Goal: Task Accomplishment & Management: Complete application form

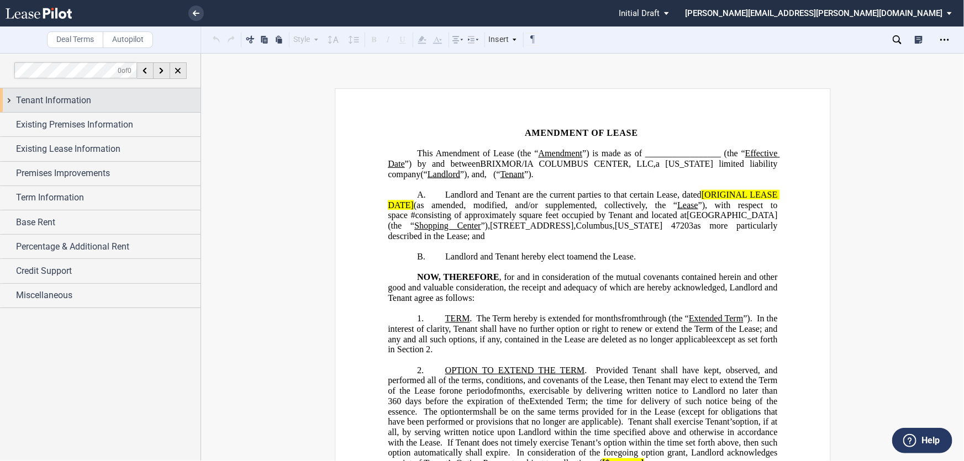
click at [138, 100] on div "Tenant Information" at bounding box center [108, 100] width 185 height 13
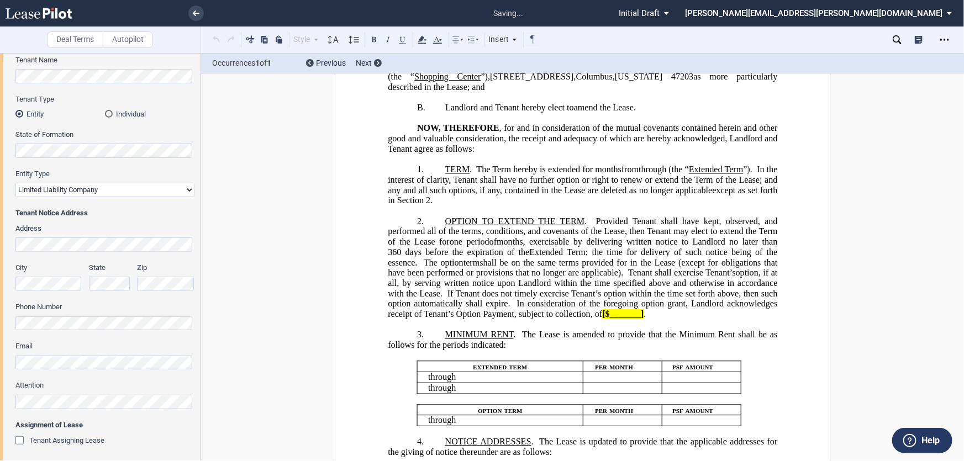
scroll to position [502, 0]
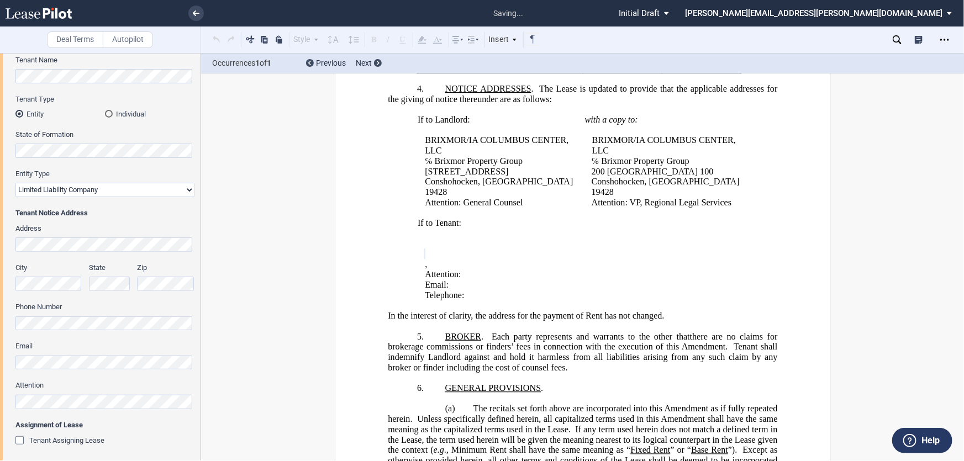
click at [12, 400] on div "Tenant Trade Name Tenant Name Tenant Type Entity Individual State of Formation …" at bounding box center [100, 238] width 201 height 453
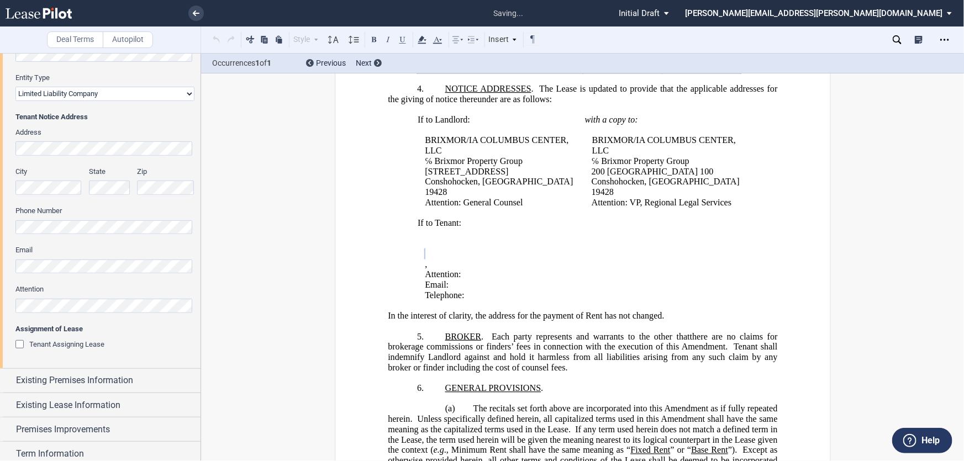
scroll to position [201, 0]
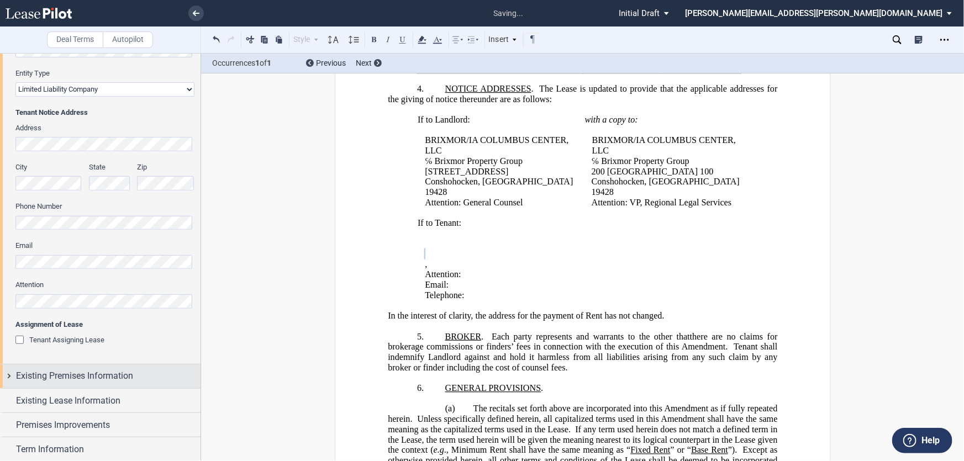
click at [74, 372] on span "Existing Premises Information" at bounding box center [74, 376] width 117 height 13
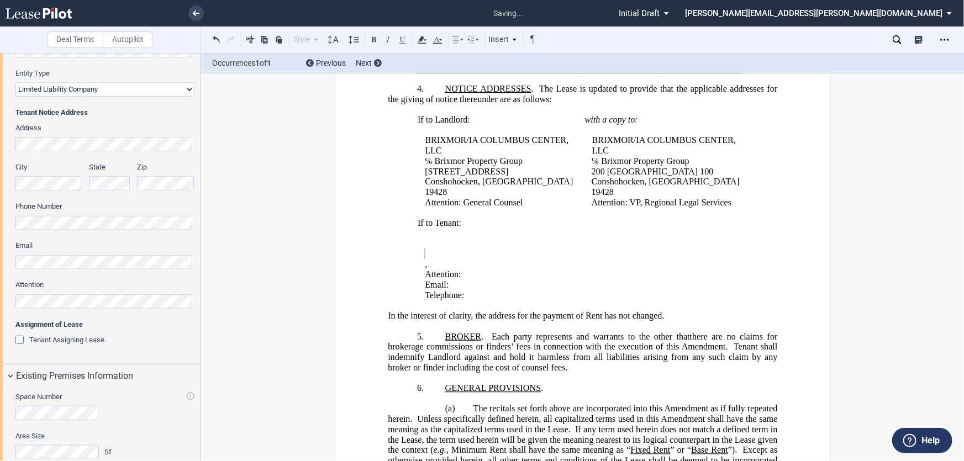
scroll to position [388, 0]
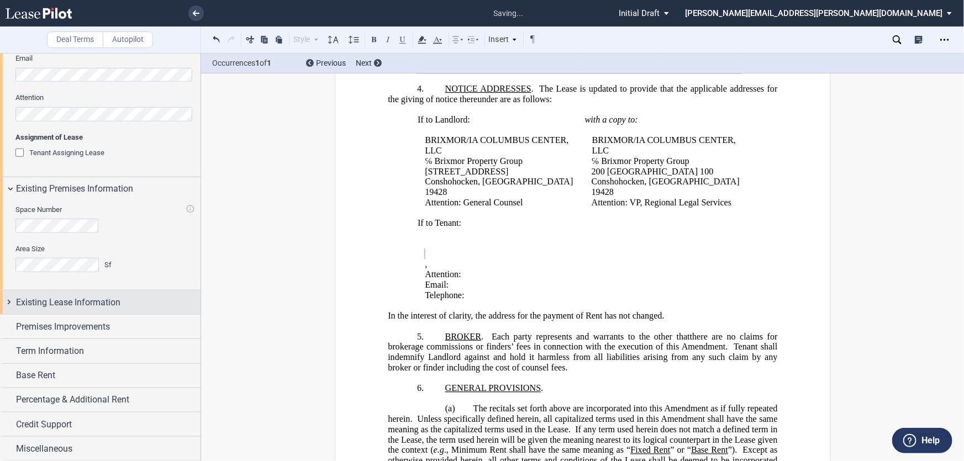
click at [103, 305] on span "Existing Lease Information" at bounding box center [68, 302] width 104 height 13
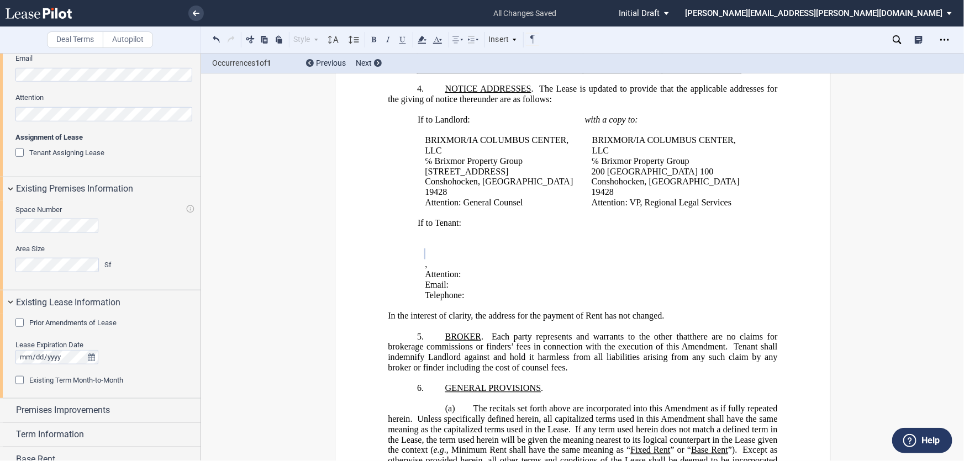
click at [82, 323] on span "Prior Amendments of Lease" at bounding box center [72, 323] width 87 height 8
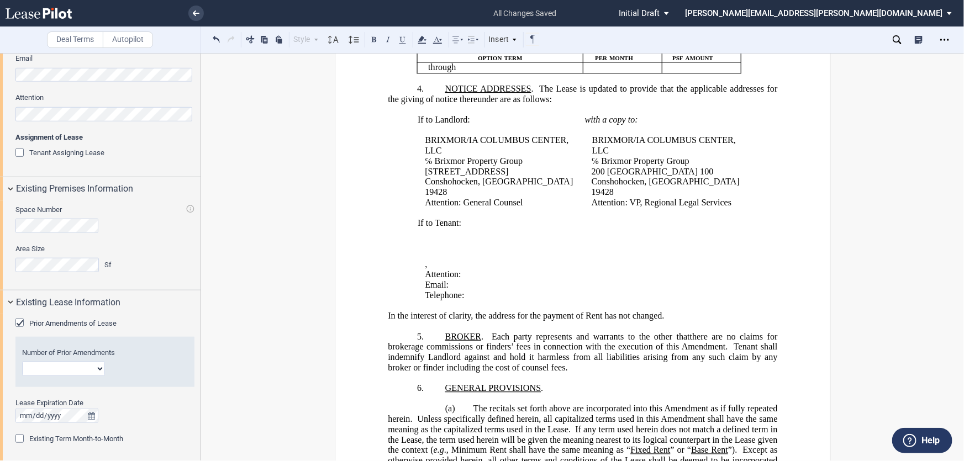
click at [58, 365] on select "1 2 3 4 5 6 7 8 9 10 11 12" at bounding box center [63, 369] width 83 height 14
click at [56, 371] on select "1 2 3 4 5 6 7 8 9 10 11 12" at bounding box center [63, 369] width 83 height 14
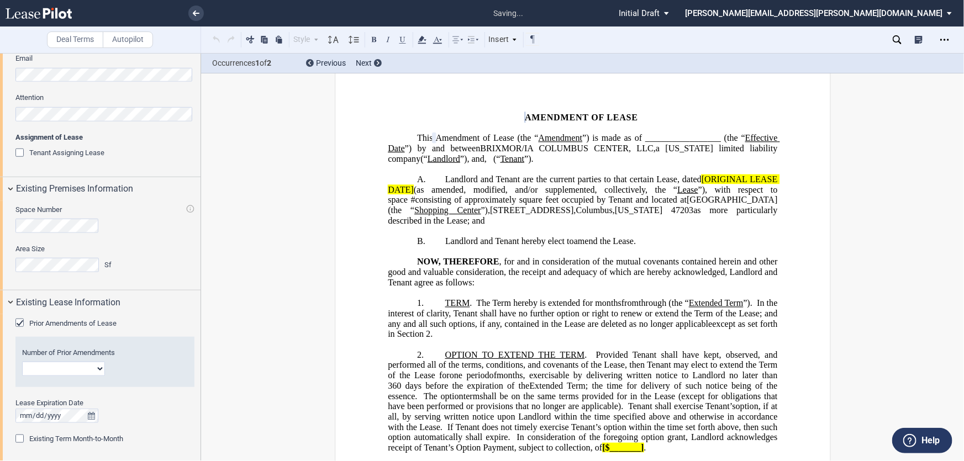
scroll to position [0, 0]
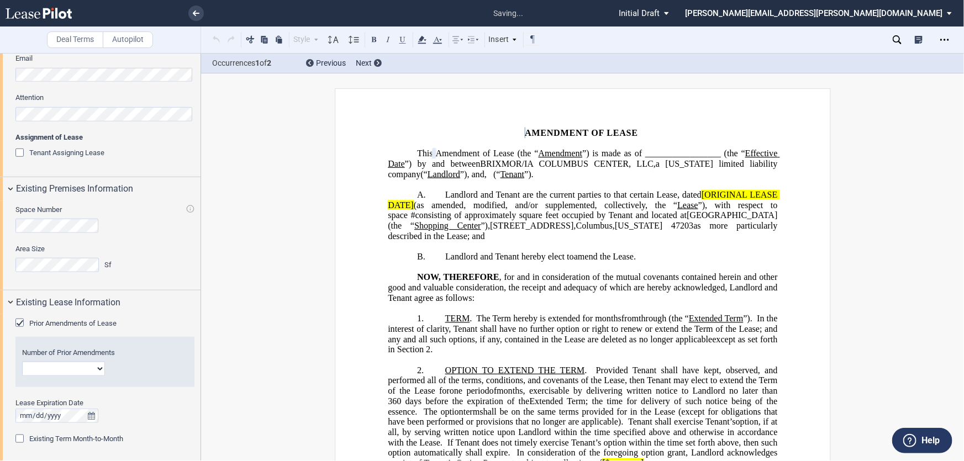
click at [59, 369] on select "1 2 3 4 5 6 7 8 9 10 11 12" at bounding box center [63, 369] width 83 height 14
select select "number:1"
click at [22, 362] on select "1 2 3 4 5 6 7 8 9 10 11 12" at bounding box center [63, 369] width 83 height 14
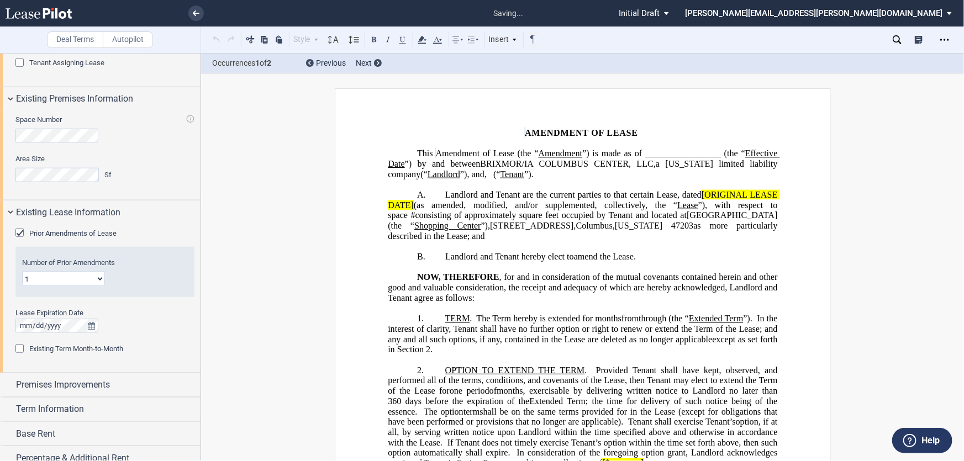
scroll to position [536, 0]
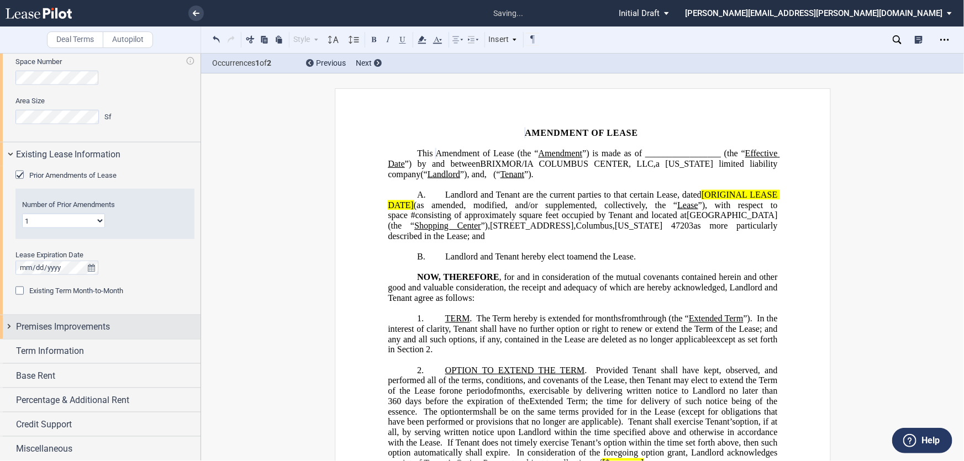
click at [118, 328] on div "Premises Improvements" at bounding box center [108, 327] width 185 height 13
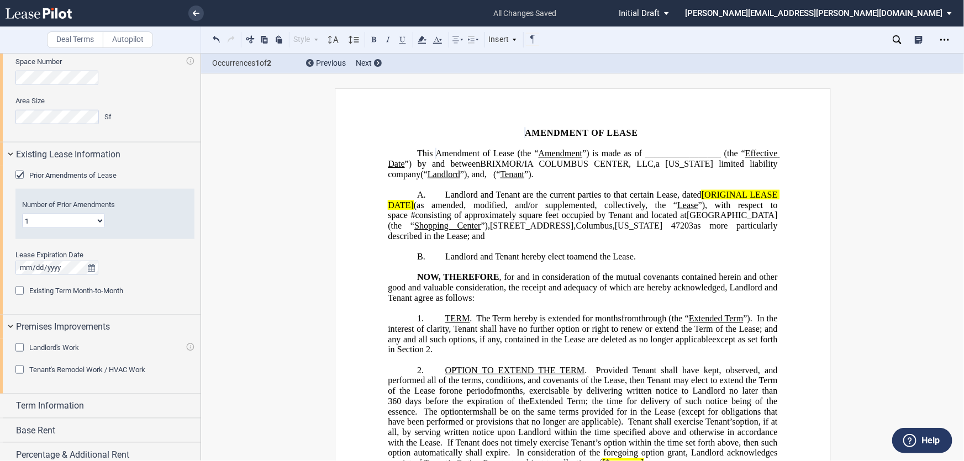
scroll to position [591, 0]
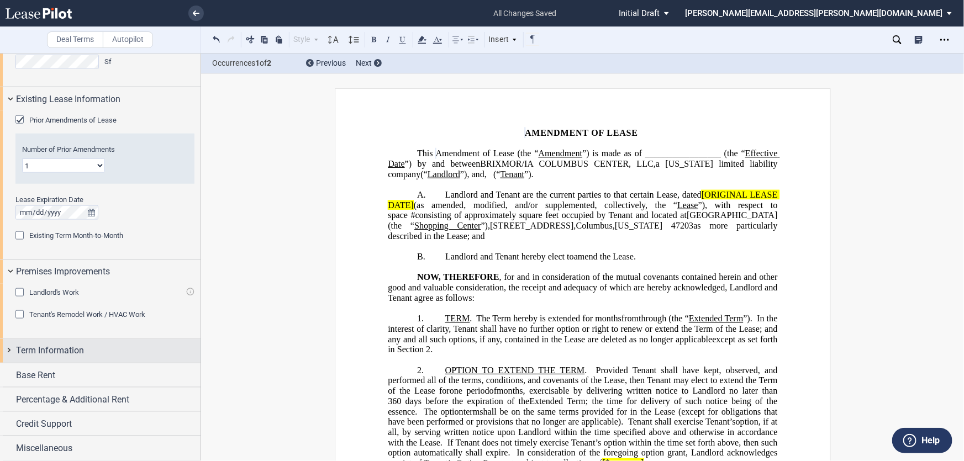
click at [77, 352] on span "Term Information" at bounding box center [50, 350] width 68 height 13
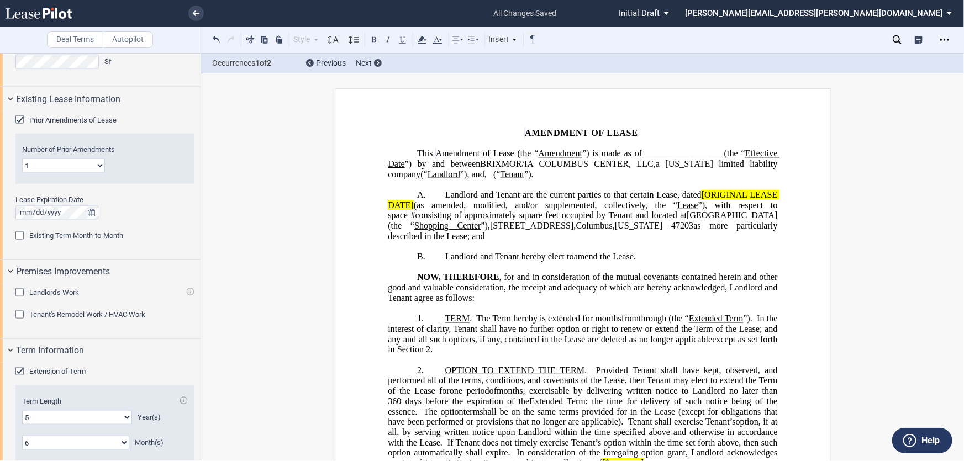
scroll to position [742, 0]
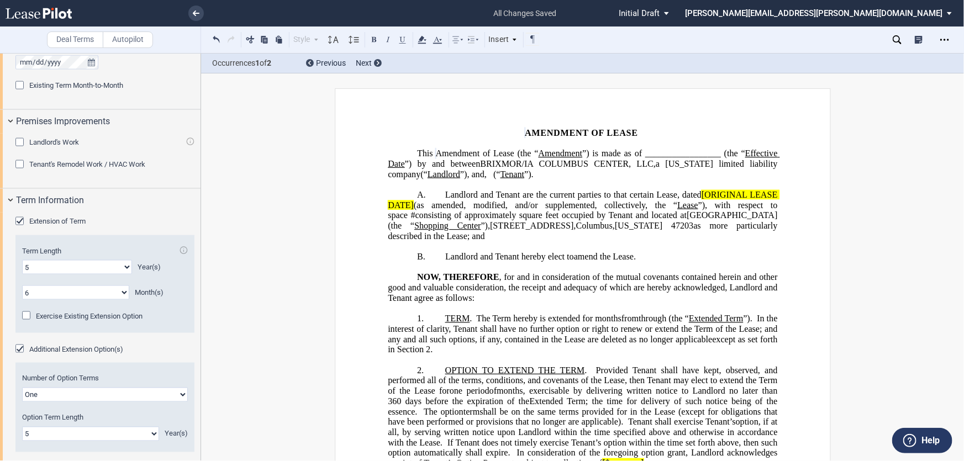
click at [47, 221] on span "Extension of Term" at bounding box center [57, 221] width 56 height 8
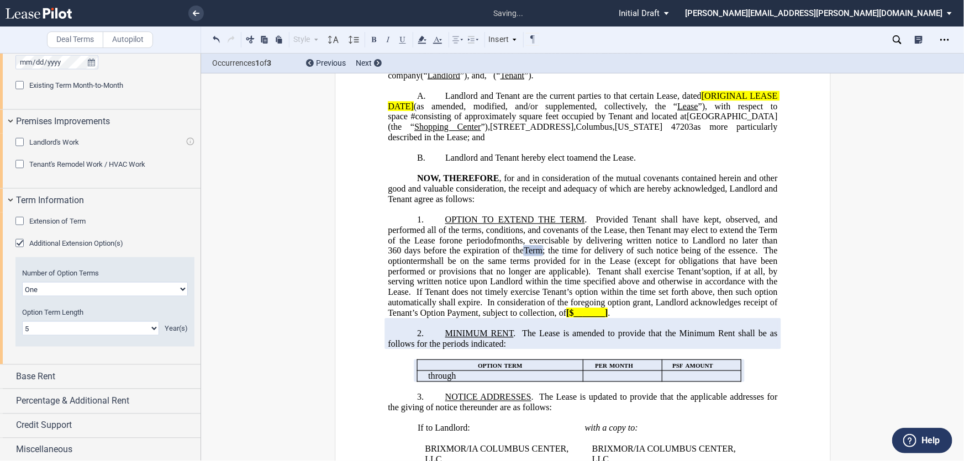
scroll to position [100, 0]
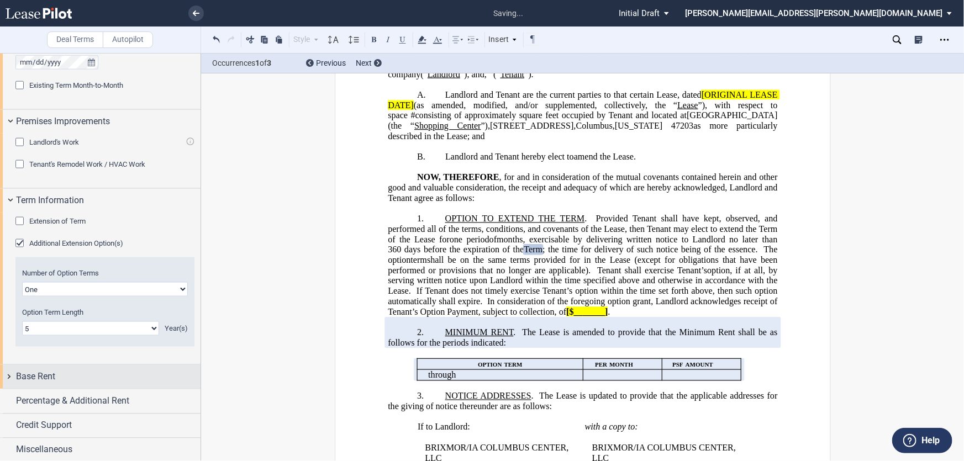
click at [94, 371] on div "Base Rent" at bounding box center [108, 377] width 185 height 13
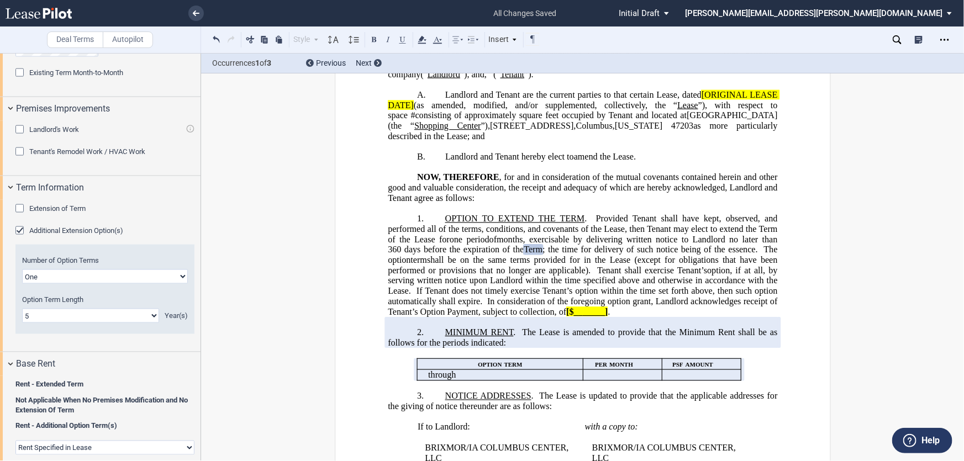
scroll to position [943, 0]
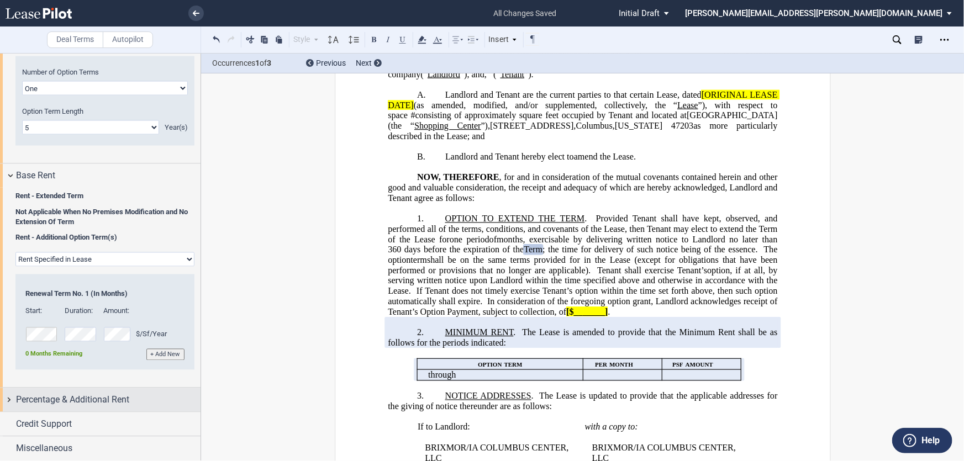
click at [107, 398] on span "Percentage & Additional Rent" at bounding box center [72, 400] width 113 height 13
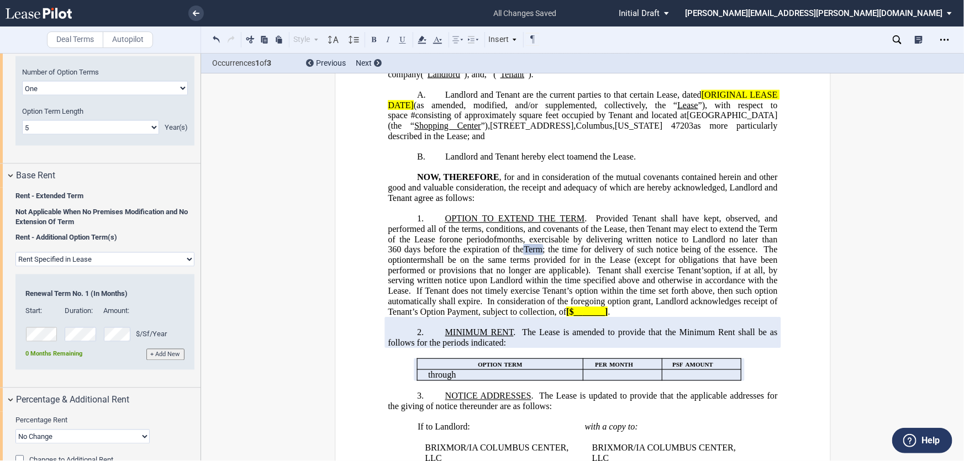
scroll to position [1015, 0]
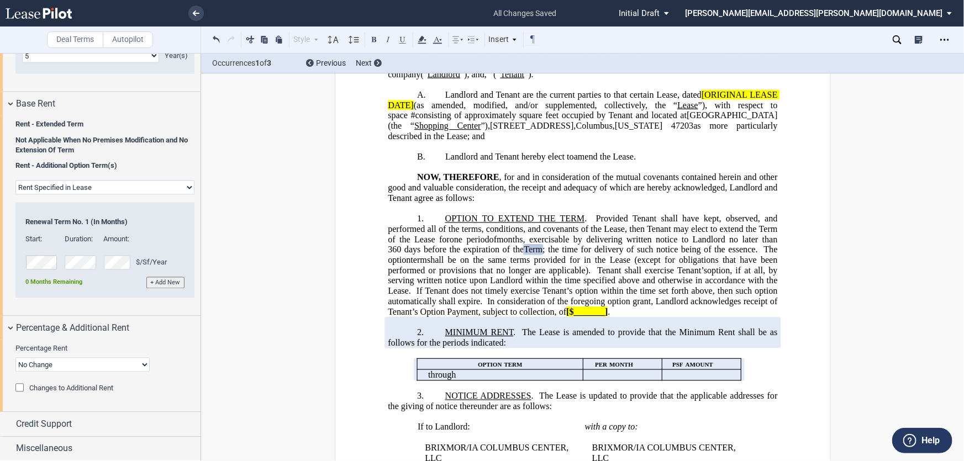
click at [580, 245] on span "; the time for delivery of such notice being of the essence." at bounding box center [651, 250] width 216 height 10
drag, startPoint x: 578, startPoint y: 281, endPoint x: 590, endPoint y: 286, distance: 13.1
click at [578, 286] on span "If Tenant does not timely exercise Tenant’s option within the time set forth ab…" at bounding box center [584, 296] width 392 height 20
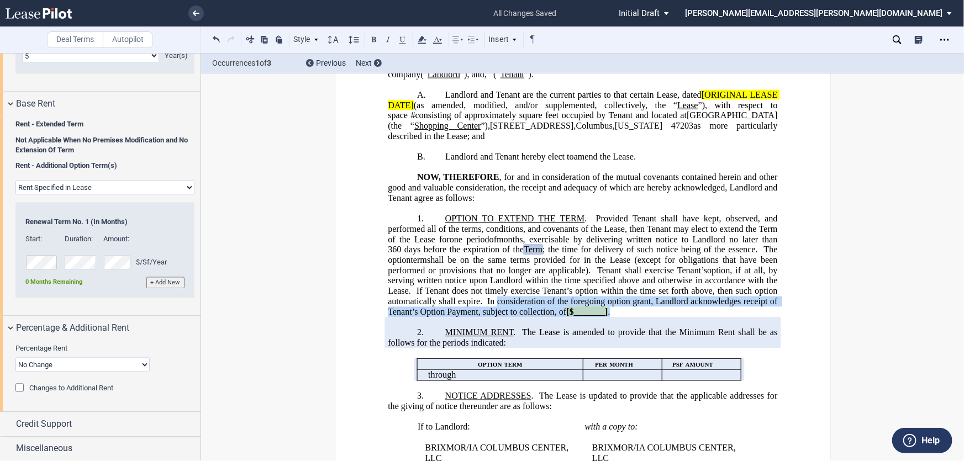
click at [587, 172] on span ", for and in consideration of the mutual covenants contained herein and other g…" at bounding box center [584, 187] width 392 height 30
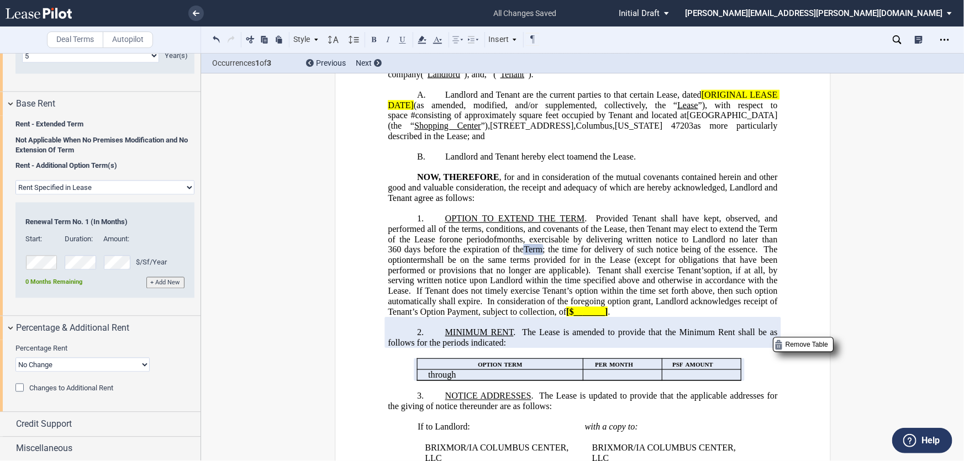
click at [648, 348] on p "﻿" at bounding box center [583, 353] width 390 height 11
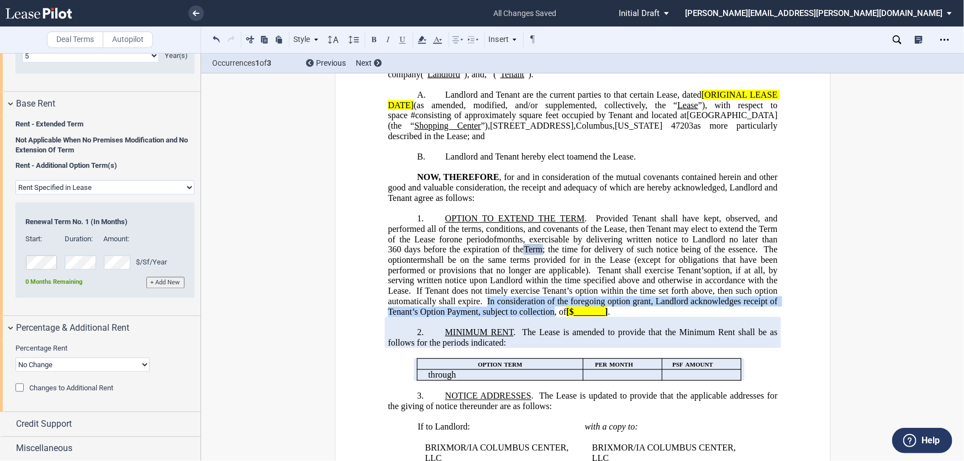
drag, startPoint x: 484, startPoint y: 292, endPoint x: 551, endPoint y: 298, distance: 67.1
click at [551, 298] on span "In consideration of the foregoing option grant, Landlord acknowledges receipt o…" at bounding box center [584, 307] width 392 height 20
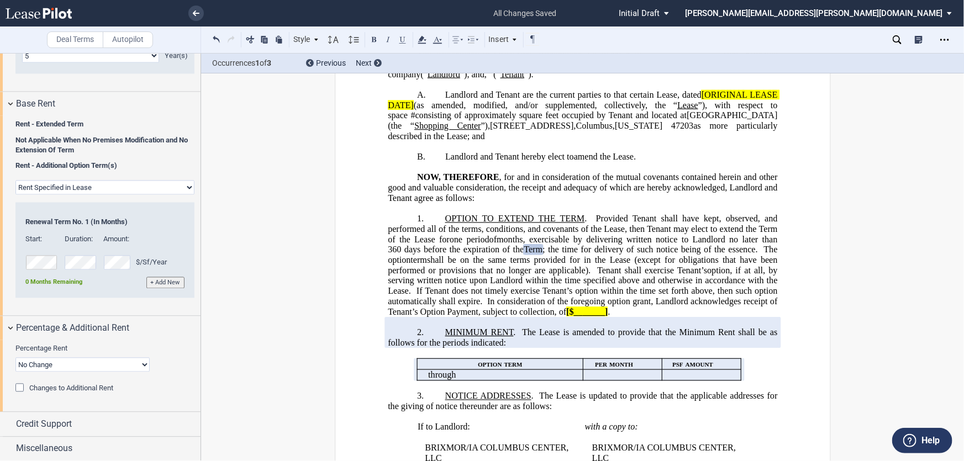
click at [524, 162] on p "﻿" at bounding box center [583, 167] width 390 height 11
click at [633, 152] on span "amend the Lease." at bounding box center [605, 157] width 62 height 10
click at [445, 153] on span "Landlord and Tenant hereby elect to" at bounding box center [509, 157] width 129 height 10
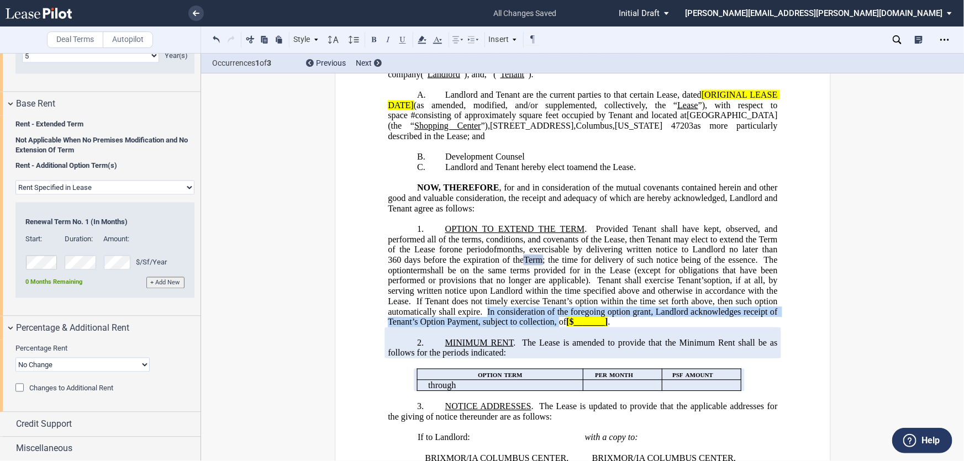
drag, startPoint x: 485, startPoint y: 303, endPoint x: 558, endPoint y: 309, distance: 72.7
click at [558, 309] on span "In consideration of the foregoing option grant, Landlord acknowledges receipt o…" at bounding box center [584, 317] width 392 height 20
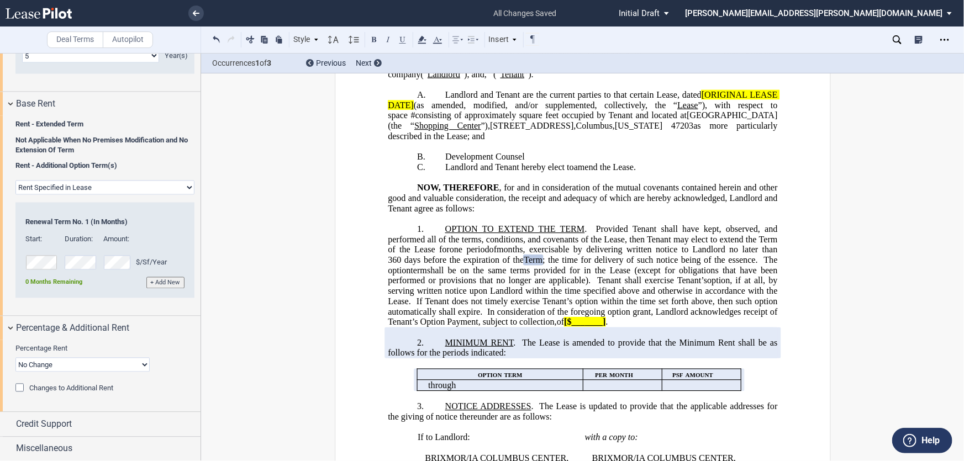
click at [475, 152] on span "Development Counsel" at bounding box center [485, 157] width 80 height 10
drag, startPoint x: 530, startPoint y: 151, endPoint x: 443, endPoint y: 149, distance: 86.8
click at [443, 152] on p "B. Development Counsel ﻿" at bounding box center [583, 157] width 390 height 11
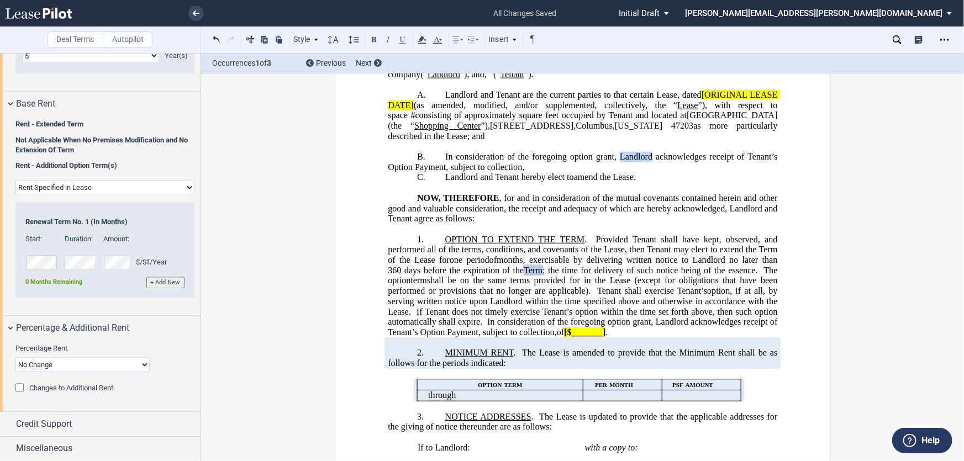
drag, startPoint x: 650, startPoint y: 153, endPoint x: 617, endPoint y: 149, distance: 32.8
click at [617, 152] on span "In consideration of the foregoing option grant, Landlord acknowledges receipt o…" at bounding box center [584, 162] width 392 height 20
drag, startPoint x: 527, startPoint y: 159, endPoint x: 652, endPoint y: 150, distance: 125.8
click at [652, 153] on p "B. In consideration of the foregoing option grant, Tenant acknowledges receipt …" at bounding box center [583, 162] width 390 height 20
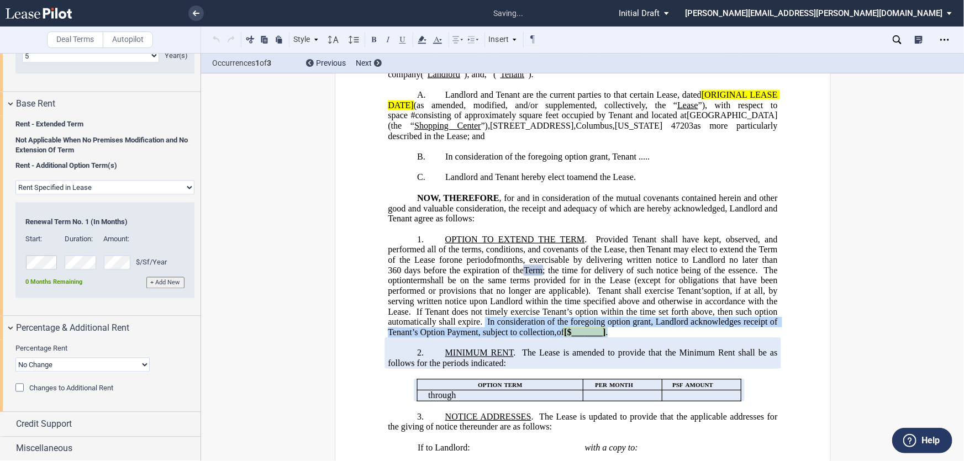
drag, startPoint x: 620, startPoint y: 319, endPoint x: 482, endPoint y: 313, distance: 137.2
click at [482, 313] on p "1. OPTION TO EXTEND THE TERM . Provided Tenant shall have kept, observed, and p…" at bounding box center [583, 286] width 390 height 103
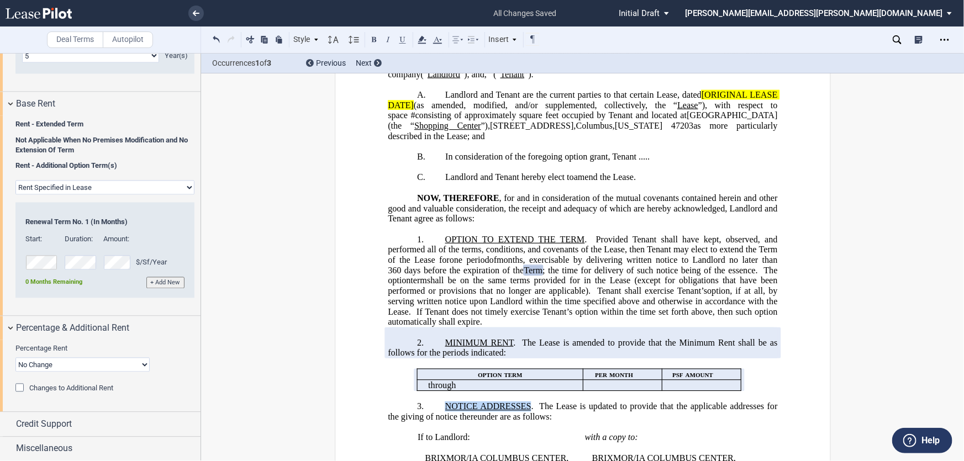
drag, startPoint x: 527, startPoint y: 391, endPoint x: 438, endPoint y: 392, distance: 88.4
click at [438, 402] on p "3. NOTICE ADDRESSES . The Lease is updated to provide that the applicable addre…" at bounding box center [583, 412] width 390 height 20
click at [372, 38] on button at bounding box center [374, 39] width 13 height 13
drag, startPoint x: 470, startPoint y: 124, endPoint x: 407, endPoint y: 123, distance: 62.5
click at [407, 123] on span "Landlord and Tenant are the current parties to that certain Lease, dated [ORIGI…" at bounding box center [584, 115] width 392 height 51
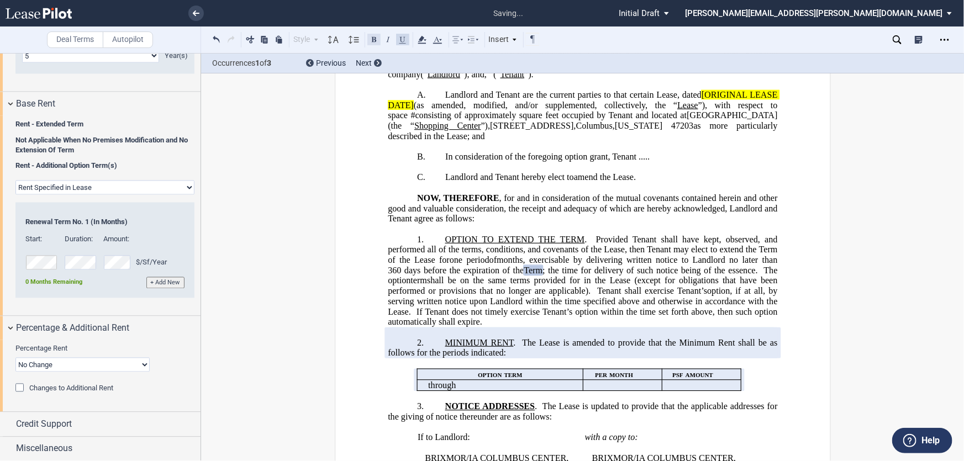
click at [372, 40] on button at bounding box center [374, 39] width 13 height 13
click at [414, 121] on span "Shopping Center" at bounding box center [448, 126] width 70 height 10
drag, startPoint x: 383, startPoint y: 123, endPoint x: 480, endPoint y: 122, distance: 97.3
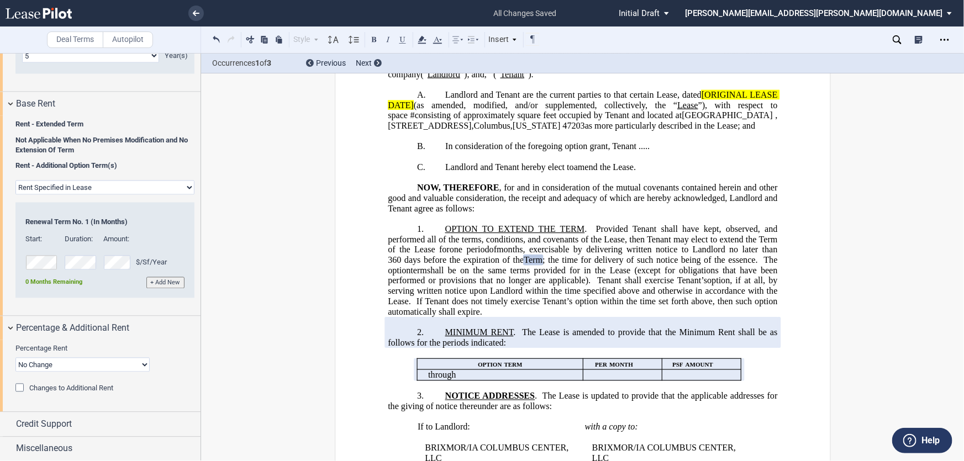
click at [588, 122] on span "as more particularly described in the Lease; and" at bounding box center [670, 126] width 170 height 10
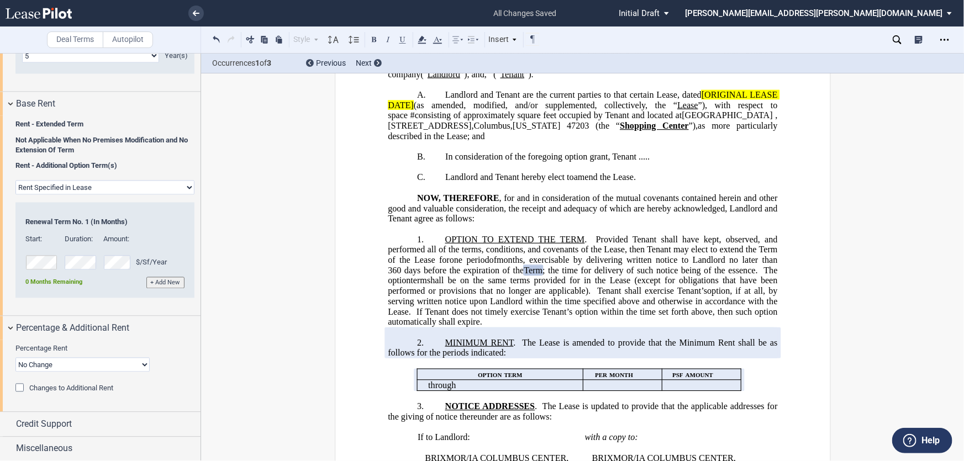
click at [773, 111] on span at bounding box center [774, 116] width 3 height 10
drag, startPoint x: 725, startPoint y: 113, endPoint x: 685, endPoint y: 112, distance: 39.8
click at [685, 112] on span "[GEOGRAPHIC_DATA]" at bounding box center [730, 116] width 91 height 10
drag, startPoint x: 761, startPoint y: 103, endPoint x: 739, endPoint y: 101, distance: 22.2
click at [739, 101] on span "Landlord and Tenant are the current parties to that certain Lease, dated [ORIGI…" at bounding box center [584, 115] width 392 height 51
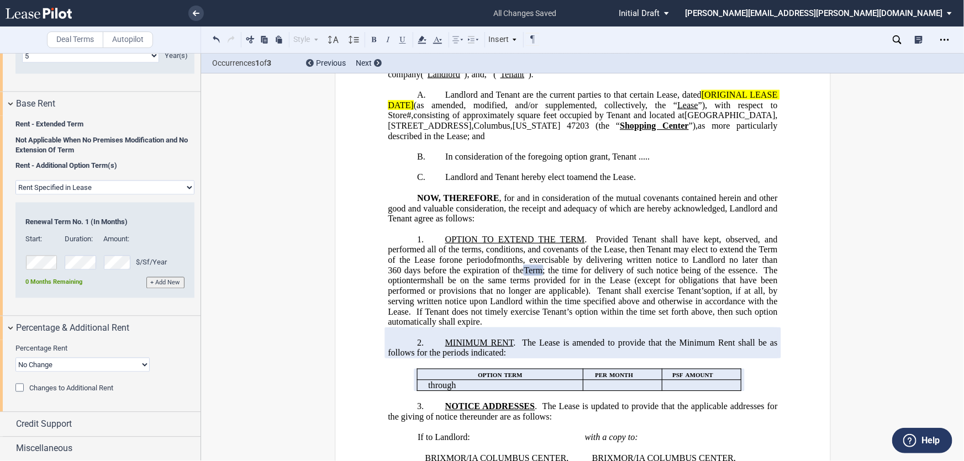
click at [557, 112] on span "square feet occupied by Tenant and located at" at bounding box center [600, 116] width 167 height 10
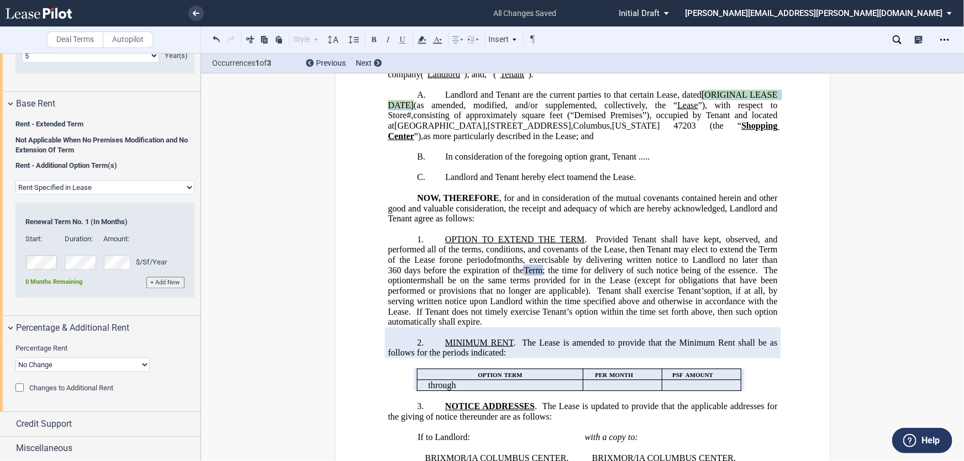
drag, startPoint x: 699, startPoint y: 94, endPoint x: 412, endPoint y: 103, distance: 287.0
click at [412, 103] on span "Landlord and Tenant are the current parties to that certain Lease, dated [ORIGI…" at bounding box center [584, 115] width 392 height 51
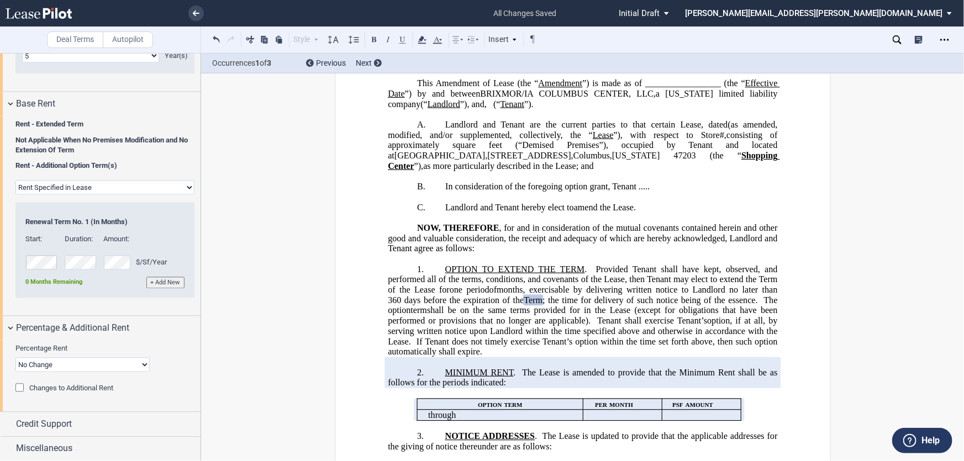
scroll to position [0, 0]
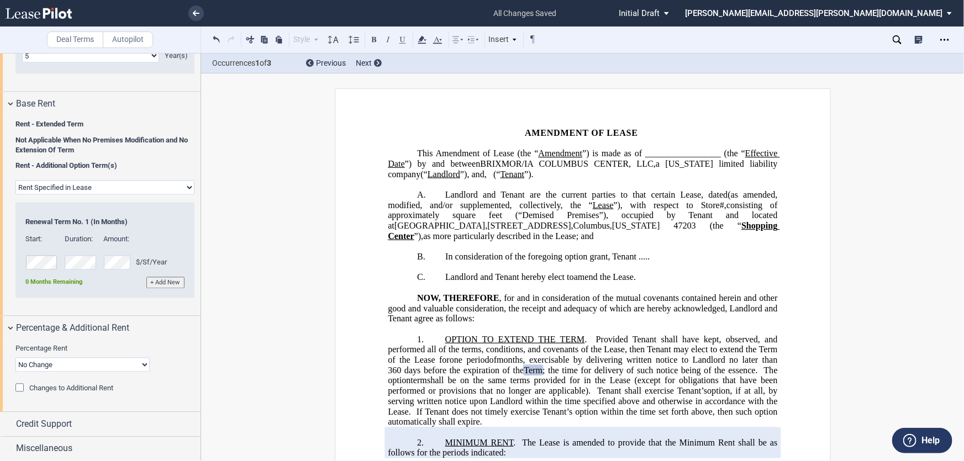
click at [694, 192] on span "Landlord and Tenant are the current parties to that certain Lease, dated" at bounding box center [586, 195] width 282 height 10
click at [741, 155] on span "”) is made as of _________________ (the “" at bounding box center [663, 154] width 163 height 10
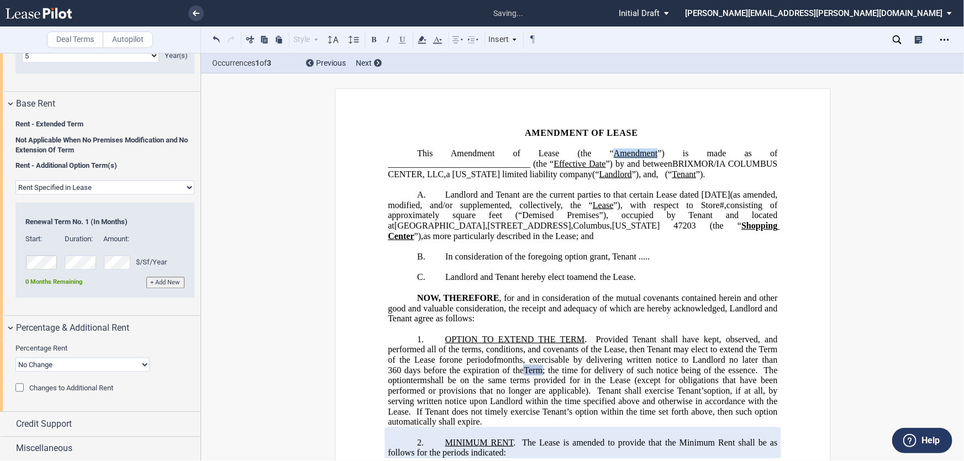
drag, startPoint x: 672, startPoint y: 150, endPoint x: 628, endPoint y: 150, distance: 44.2
click at [631, 151] on span "Amendment" at bounding box center [635, 154] width 44 height 10
click at [371, 37] on button at bounding box center [374, 39] width 13 height 13
click at [608, 149] on span "Amendment of Lease (the “" at bounding box center [531, 154] width 162 height 10
drag, startPoint x: 602, startPoint y: 160, endPoint x: 550, endPoint y: 161, distance: 52.0
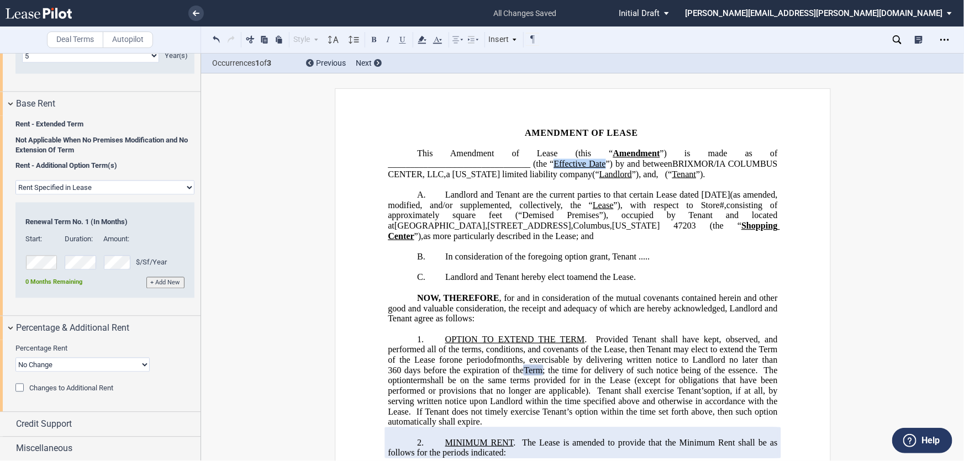
click at [550, 161] on span "Amendment of Lease (this “ Amendment ”) is made as of _________________________…" at bounding box center [584, 164] width 392 height 30
click at [372, 39] on button at bounding box center [374, 39] width 13 height 13
drag, startPoint x: 679, startPoint y: 172, endPoint x: 649, endPoint y: 172, distance: 29.8
click at [649, 172] on span "Amendment of Lease (this “ Amendment ”) is made as of _________________________…" at bounding box center [584, 164] width 392 height 30
click at [372, 39] on button at bounding box center [374, 39] width 13 height 13
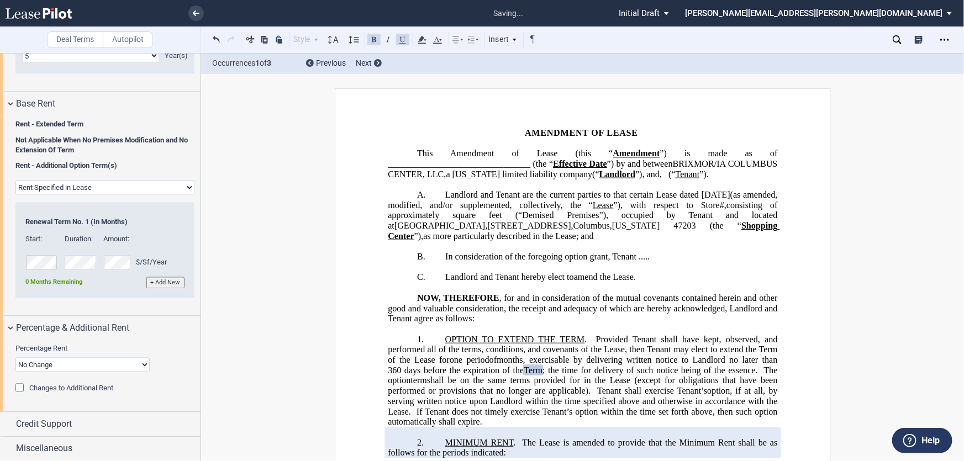
click at [669, 179] on span "(“" at bounding box center [672, 174] width 7 height 10
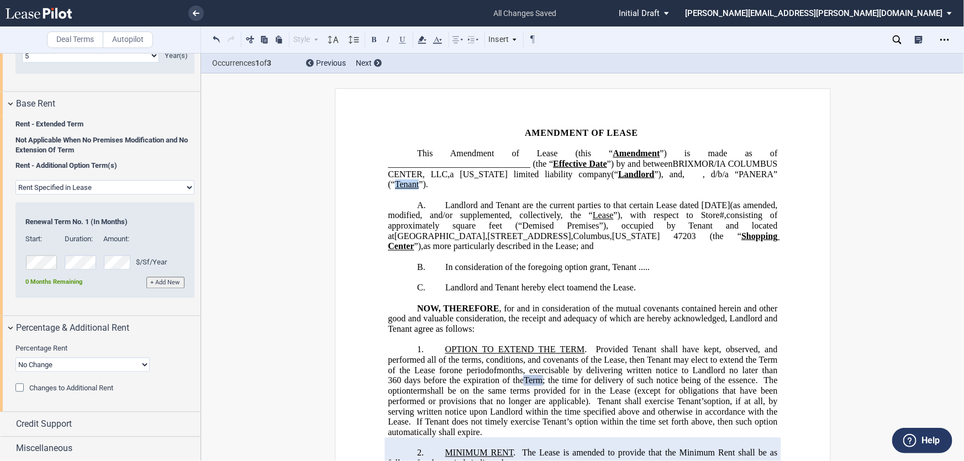
drag, startPoint x: 612, startPoint y: 183, endPoint x: 587, endPoint y: 183, distance: 24.3
click at [587, 183] on span ", d/b/a “PANERA” (“ Tenant ”)." at bounding box center [584, 179] width 392 height 20
click at [376, 41] on button at bounding box center [374, 39] width 13 height 13
drag, startPoint x: 622, startPoint y: 213, endPoint x: 602, endPoint y: 212, distance: 19.9
click at [602, 212] on span "Landlord and Tenant are the current parties to that certain Lease dated [DATE] …" at bounding box center [584, 225] width 392 height 51
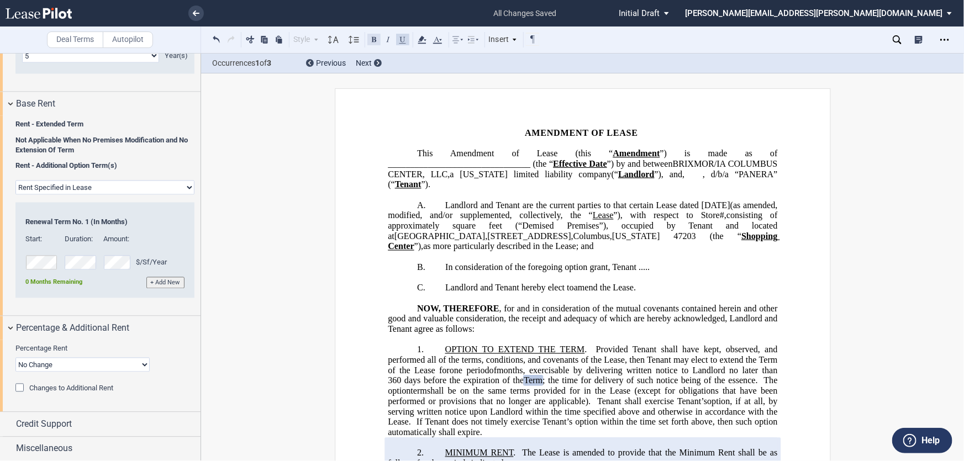
click at [376, 40] on button at bounding box center [374, 39] width 13 height 13
drag, startPoint x: 575, startPoint y: 220, endPoint x: 508, endPoint y: 220, distance: 66.9
click at [508, 221] on span "square feet (“Demised Premises”), occupied by Tenant and located at" at bounding box center [584, 231] width 392 height 20
click at [371, 38] on button at bounding box center [374, 39] width 13 height 13
click at [405, 41] on button at bounding box center [402, 39] width 13 height 13
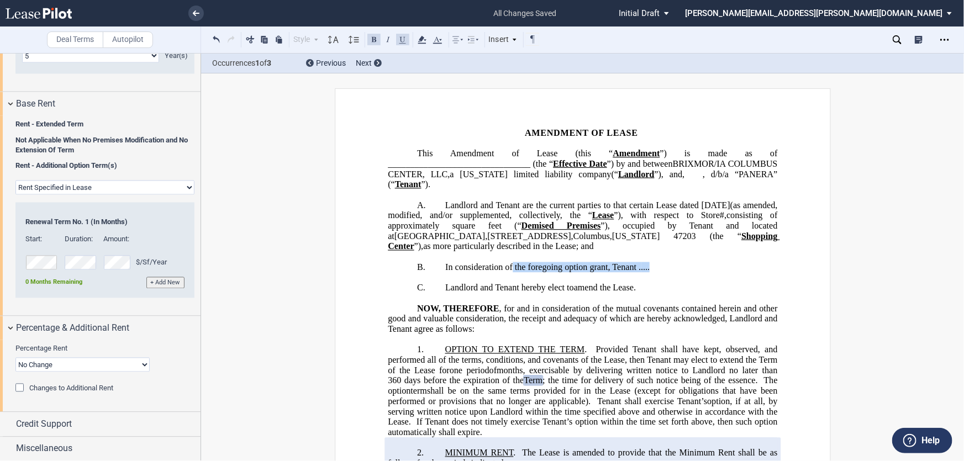
drag, startPoint x: 654, startPoint y: 265, endPoint x: 479, endPoint y: 238, distance: 177.2
click at [506, 263] on p "B. In consideration of the foregoing option grant, Tenant ﻿. ﻿ ﻿...." at bounding box center [583, 268] width 390 height 11
click at [421, 40] on use at bounding box center [422, 40] width 8 height 8
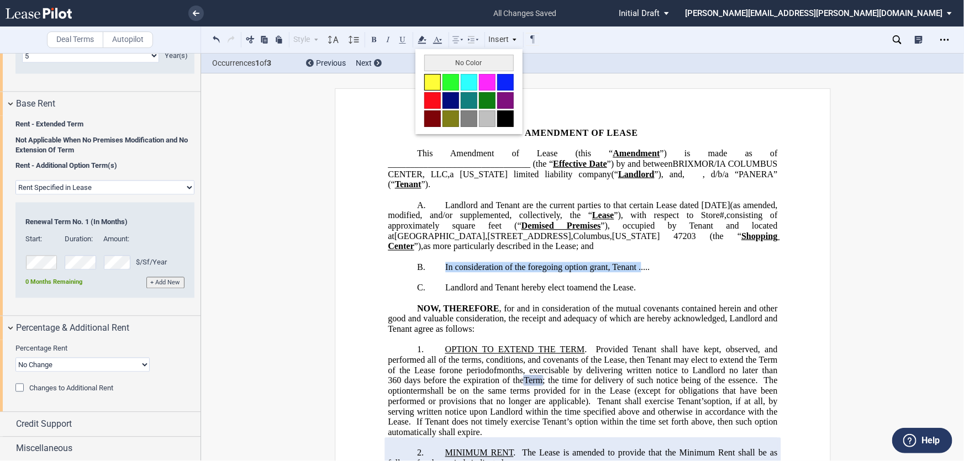
click at [431, 82] on button at bounding box center [432, 82] width 17 height 17
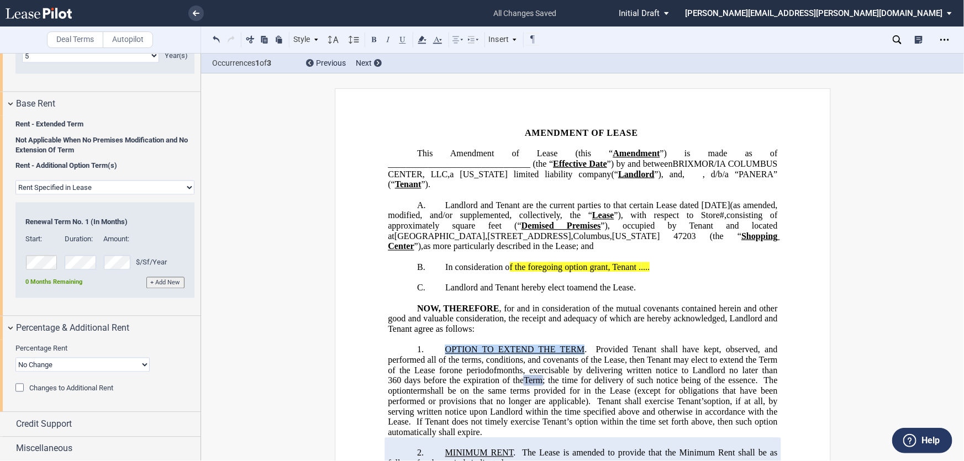
drag, startPoint x: 581, startPoint y: 342, endPoint x: 437, endPoint y: 343, distance: 144.8
click at [437, 345] on p "1. OPTION TO EXTEND THE TERM . Provided Tenant shall have kept, observed, and p…" at bounding box center [583, 391] width 390 height 93
click at [371, 38] on button at bounding box center [374, 39] width 13 height 13
click at [524, 335] on p "﻿" at bounding box center [583, 340] width 390 height 11
click at [563, 345] on span "OPTION TO EXTEND THE TERM" at bounding box center [517, 350] width 145 height 10
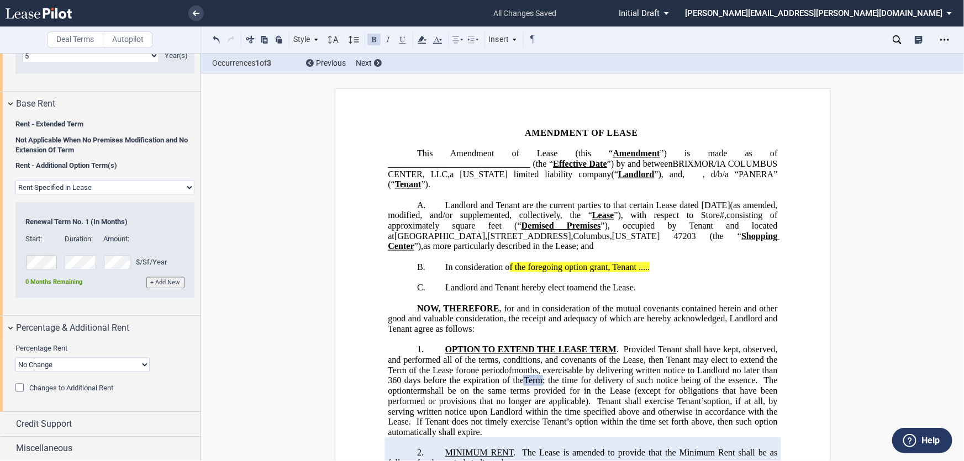
click at [543, 376] on span "Term" at bounding box center [533, 381] width 19 height 10
click at [489, 448] on span "MINIMUM RENT" at bounding box center [479, 453] width 69 height 10
click at [757, 448] on span "The Lease is amended to provide that the Minimum Rent shall be as follows for t…" at bounding box center [584, 458] width 392 height 20
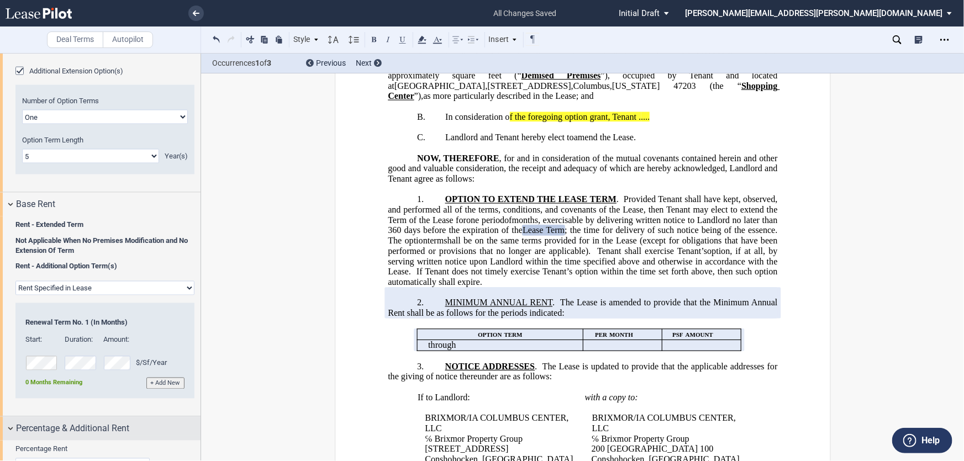
scroll to position [964, 0]
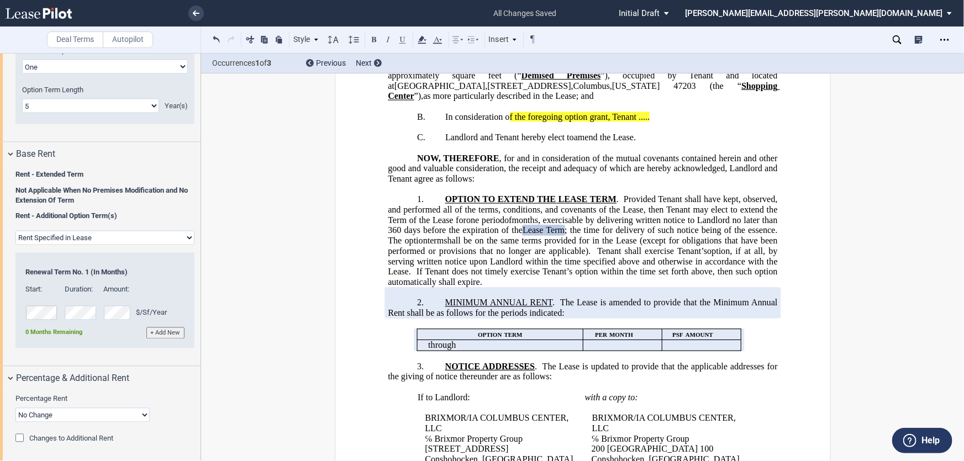
click at [132, 239] on select "Rent Set At Fair Market Value Rent Specified in [GEOGRAPHIC_DATA]" at bounding box center [104, 238] width 179 height 14
click at [166, 212] on span "Rent - Additional Option Term(s)" at bounding box center [104, 217] width 179 height 10
click at [472, 329] on p "first option term" at bounding box center [500, 334] width 158 height 11
click at [544, 382] on p "﻿" at bounding box center [583, 387] width 390 height 11
click at [456, 340] on span "through" at bounding box center [442, 345] width 28 height 10
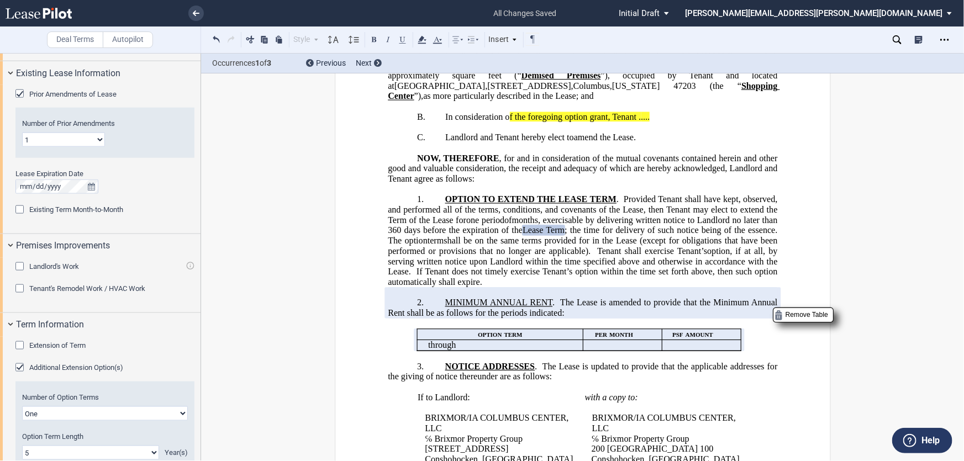
scroll to position [512, 0]
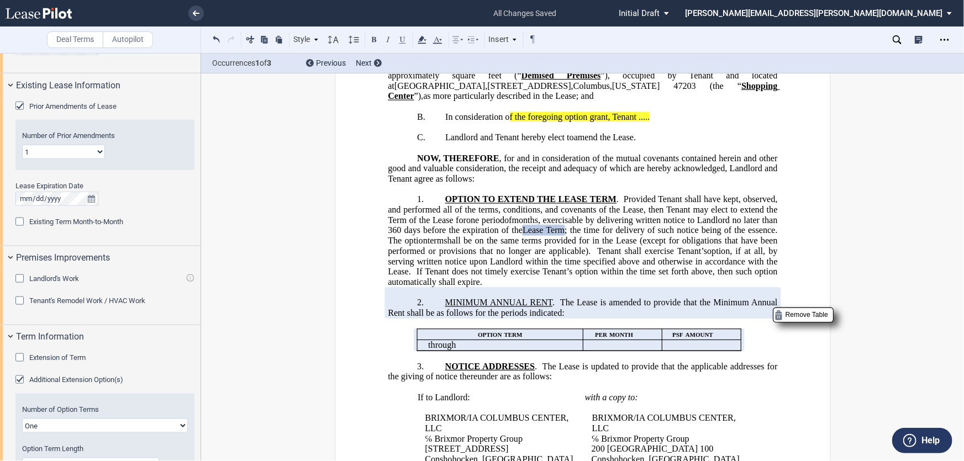
scroll to position [613, 0]
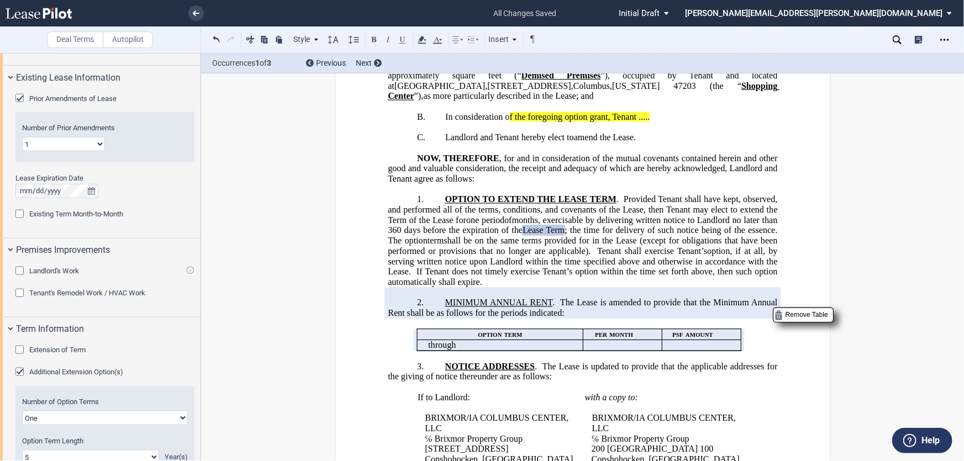
click at [77, 350] on span "Extension of Term" at bounding box center [57, 350] width 56 height 8
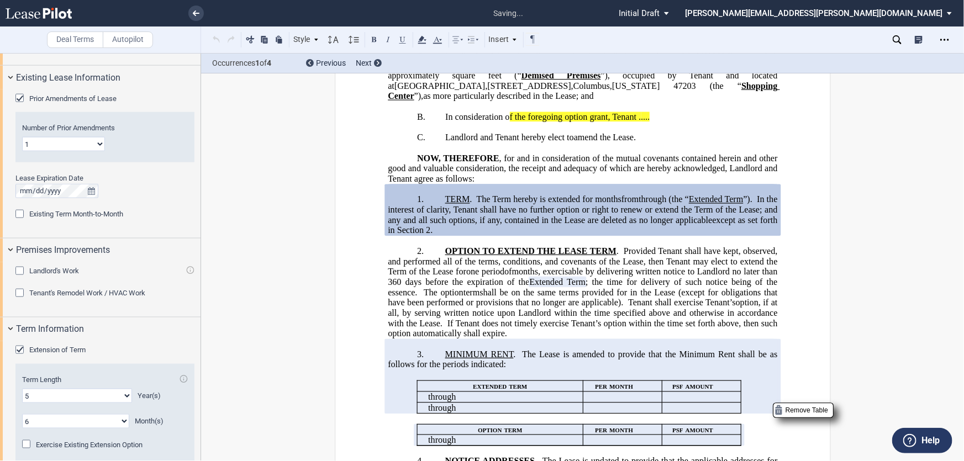
click at [77, 350] on span "Extension of Term" at bounding box center [57, 350] width 56 height 8
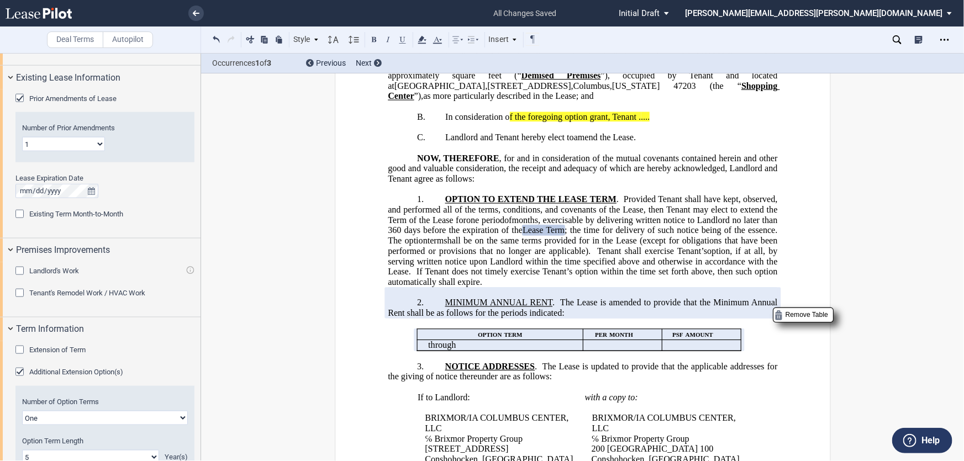
click at [456, 340] on span "through" at bounding box center [442, 345] width 28 height 10
click at [455, 340] on span "﻿ecember 1, 2030" at bounding box center [463, 345] width 59 height 10
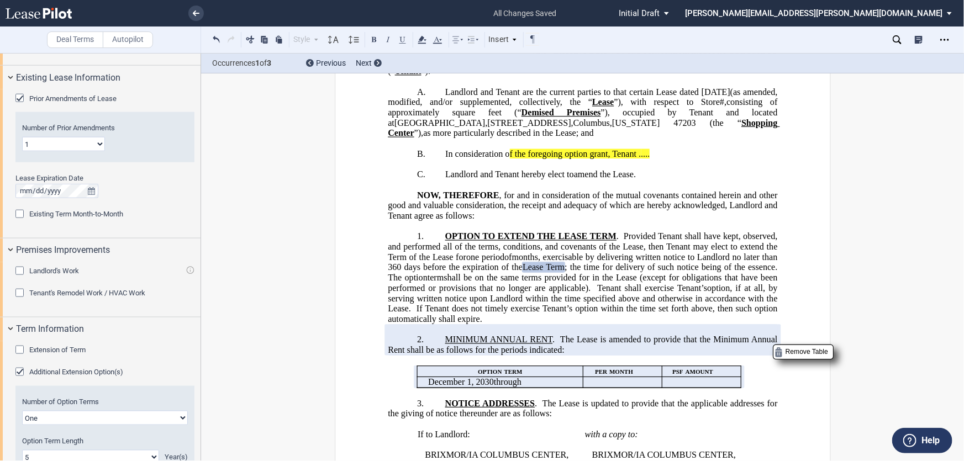
scroll to position [106, 0]
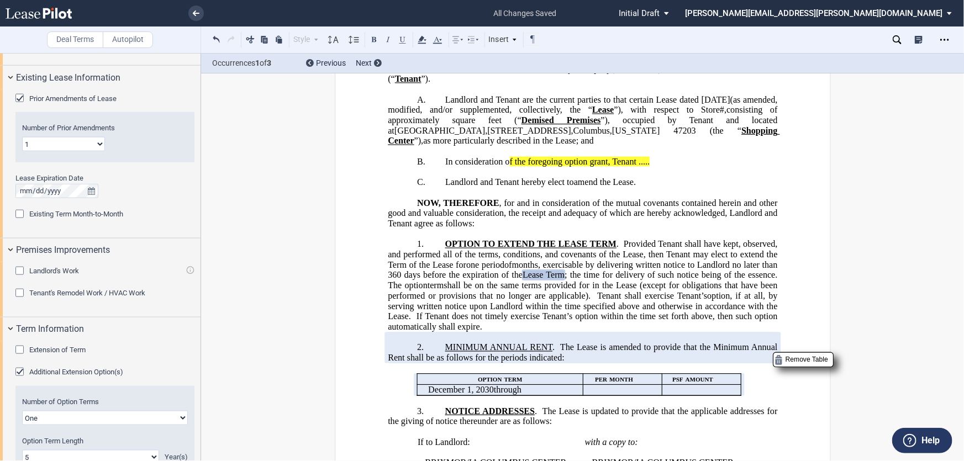
click at [538, 385] on p "﻿D ﻿ecember 1, 2030 through ﻿ ﻿" at bounding box center [503, 390] width 151 height 11
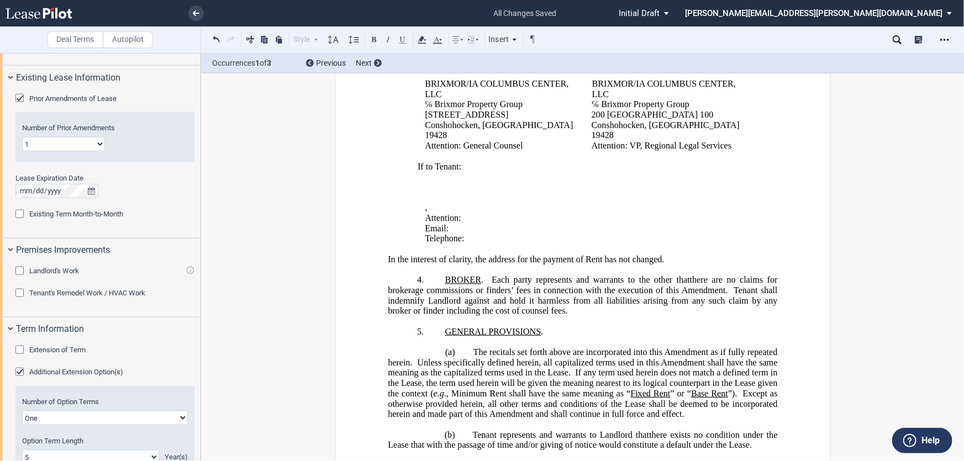
scroll to position [508, 0]
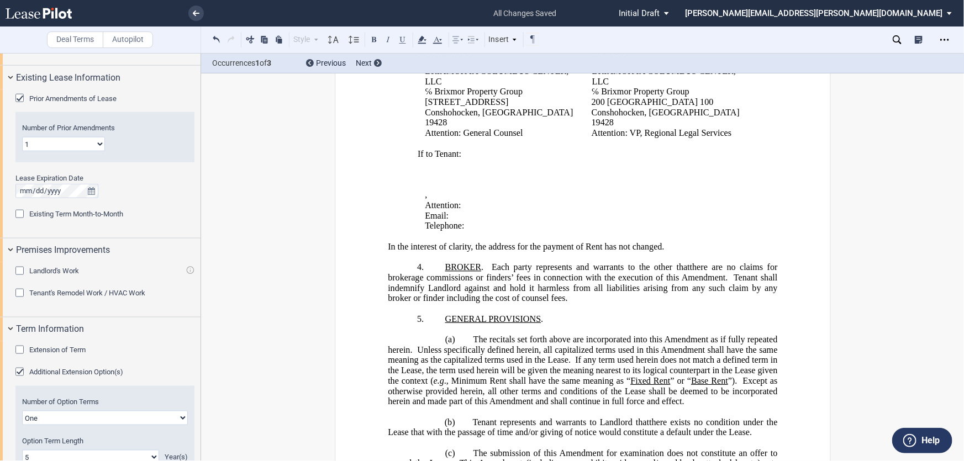
click at [525, 324] on p "﻿" at bounding box center [583, 329] width 390 height 11
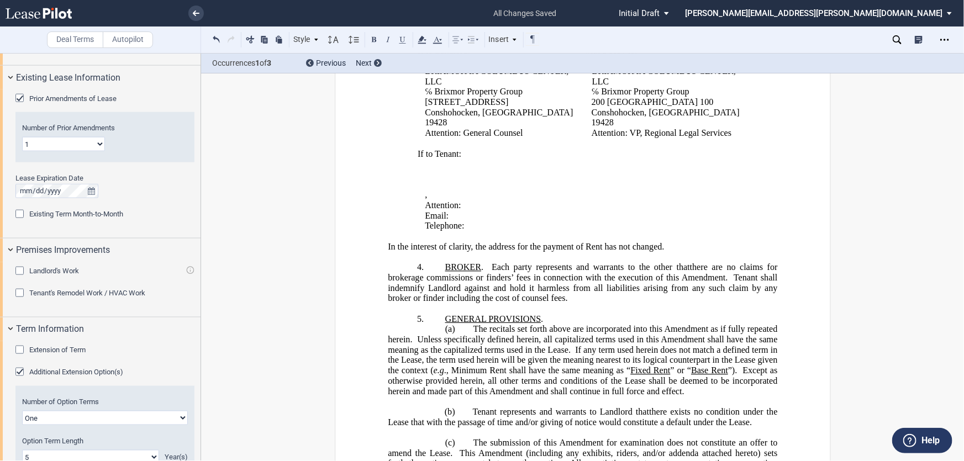
click at [446, 397] on p "﻿" at bounding box center [583, 402] width 390 height 11
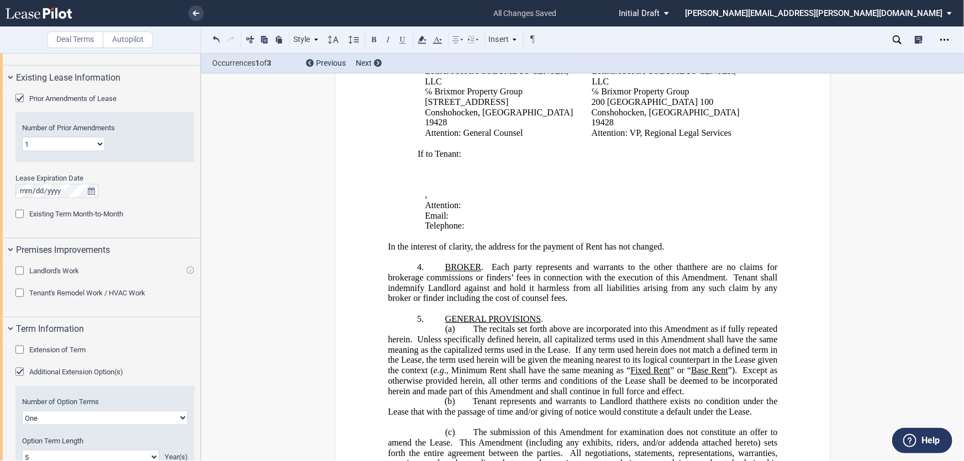
click at [459, 417] on p "﻿" at bounding box center [583, 422] width 390 height 11
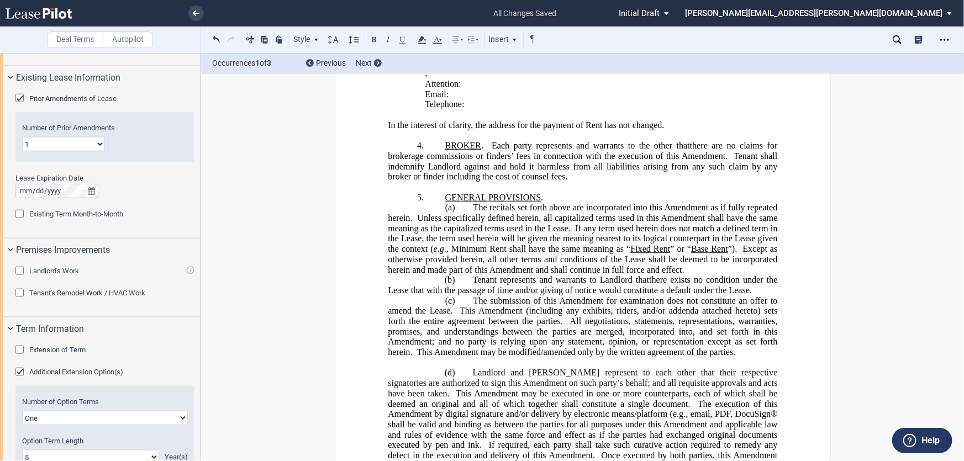
scroll to position [658, 0]
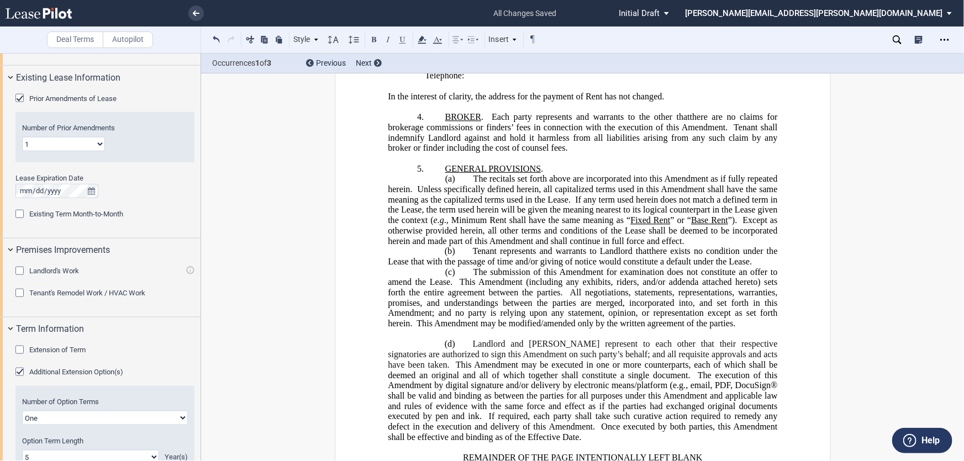
click at [495, 329] on p "﻿" at bounding box center [583, 334] width 390 height 11
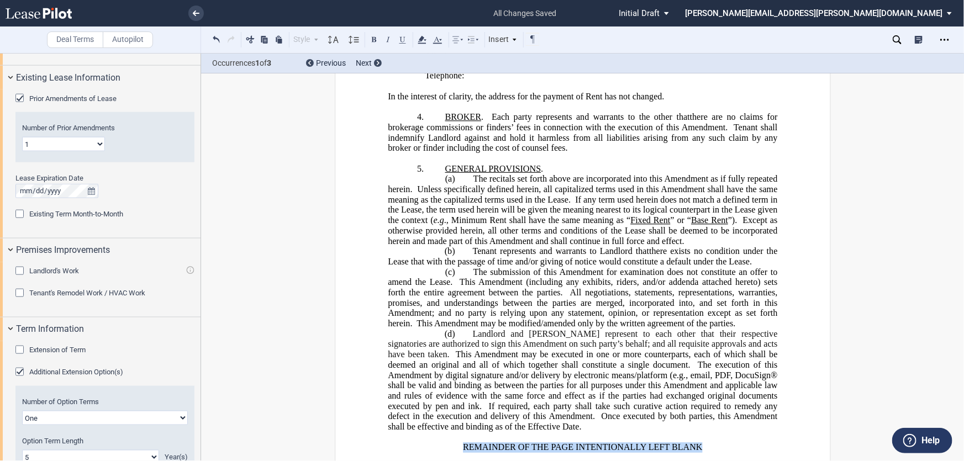
drag, startPoint x: 699, startPoint y: 403, endPoint x: 463, endPoint y: 405, distance: 236.0
click at [463, 443] on span "REMAINDER OF THE PAGE INTENTIONALLY LEFT BLANK" at bounding box center [583, 448] width 240 height 10
click at [371, 38] on button at bounding box center [374, 39] width 13 height 13
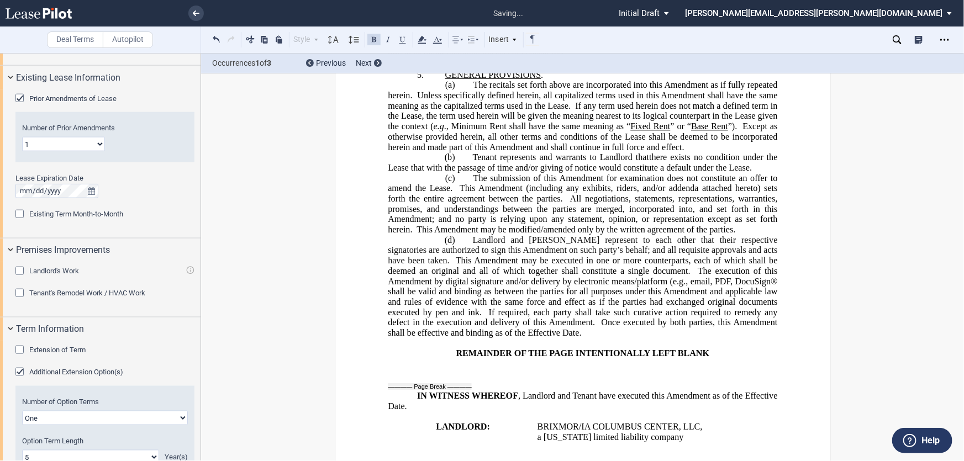
scroll to position [910, 0]
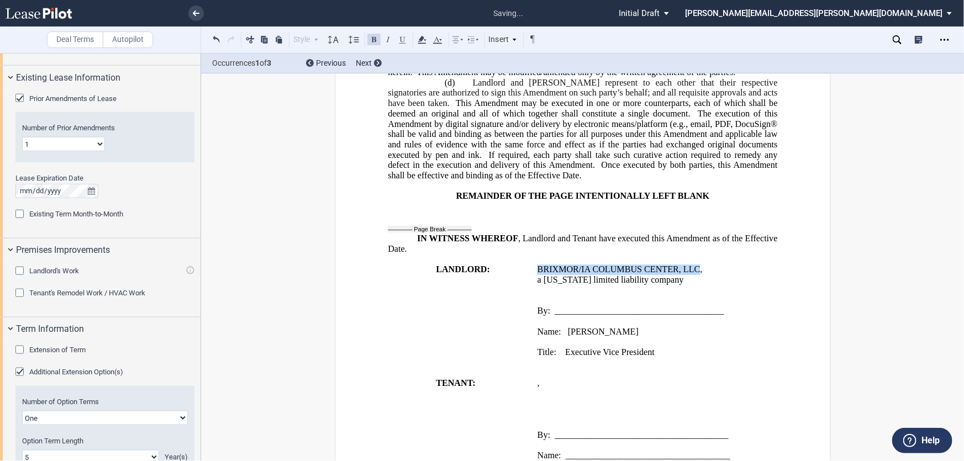
drag, startPoint x: 647, startPoint y: 224, endPoint x: 535, endPoint y: 222, distance: 111.7
click at [537, 265] on span "BRIXMOR/[GEOGRAPHIC_DATA], LLC ," at bounding box center [619, 270] width 165 height 10
click at [374, 39] on button at bounding box center [374, 39] width 13 height 13
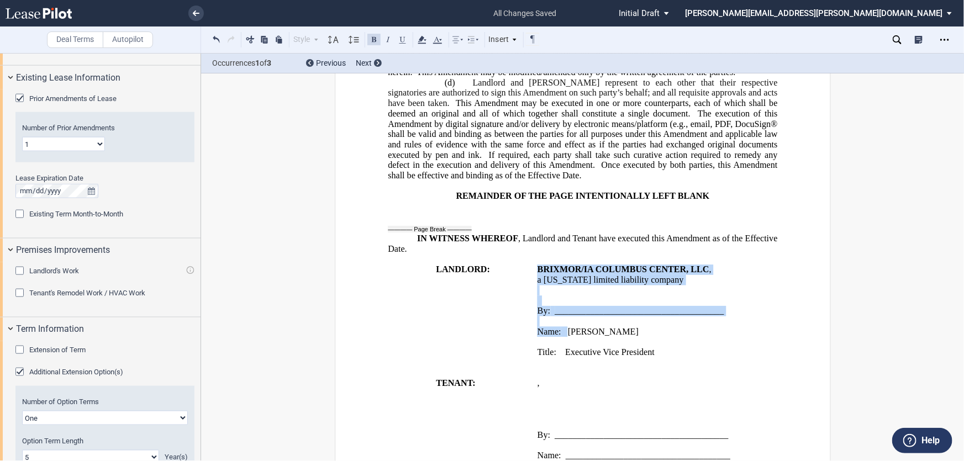
drag, startPoint x: 566, startPoint y: 282, endPoint x: 528, endPoint y: 282, distance: 37.6
click at [528, 282] on tr "LANDLORD: BRIXMOR/[GEOGRAPHIC_DATA], LLC , a [US_STATE] limited liability compa…" at bounding box center [585, 316] width 395 height 103
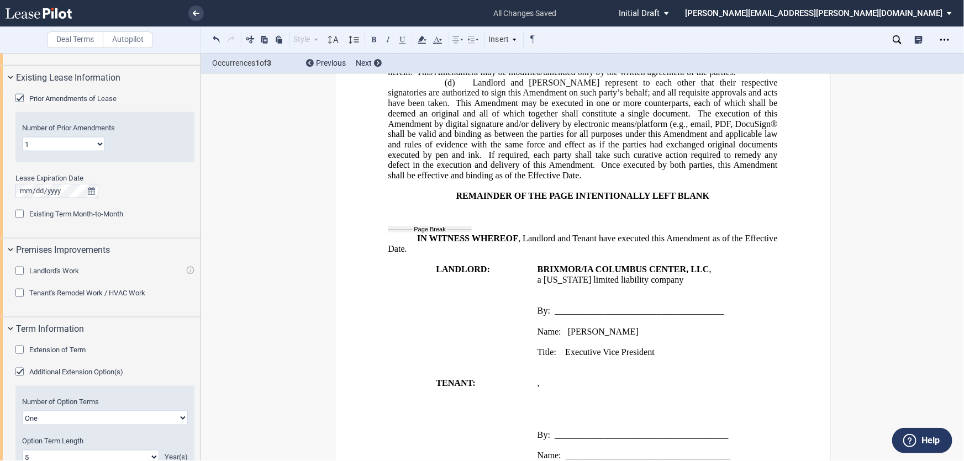
click at [541, 337] on p "﻿" at bounding box center [657, 342] width 241 height 11
drag, startPoint x: 563, startPoint y: 304, endPoint x: 534, endPoint y: 303, distance: 29.3
click at [534, 303] on td "BRIXMOR/[GEOGRAPHIC_DATA], LLC , a [US_STATE] limited liability company ﻿ By: _…" at bounding box center [657, 316] width 249 height 103
drag, startPoint x: 564, startPoint y: 286, endPoint x: 531, endPoint y: 282, distance: 33.3
click at [533, 282] on td "BRIXMOR/[GEOGRAPHIC_DATA], LLC , a [US_STATE] limited liability company ﻿ By: _…" at bounding box center [657, 311] width 249 height 93
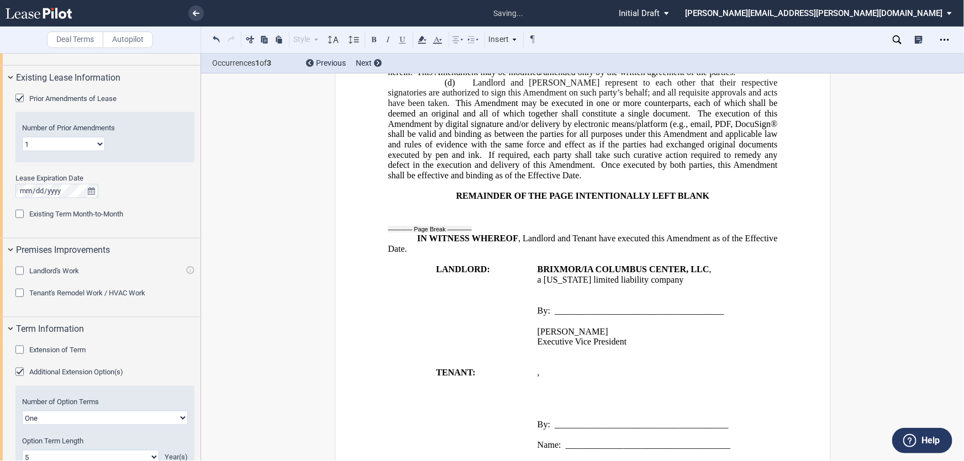
scroll to position [905, 0]
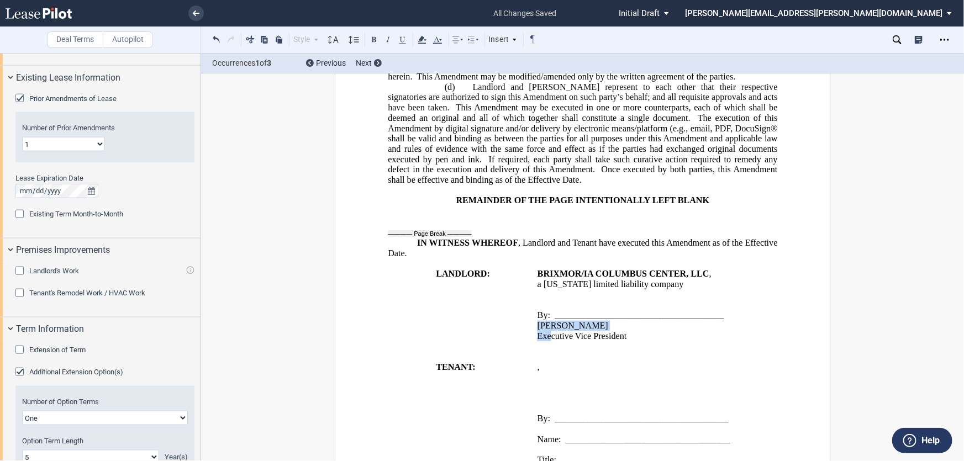
drag, startPoint x: 536, startPoint y: 280, endPoint x: 548, endPoint y: 286, distance: 13.1
click at [548, 321] on div "﻿ ﻿ ﻿ [PERSON_NAME] ﻿ [PERSON_NAME] ﻿ ﻿ ﻿ Executive Vice President ﻿ Executive …" at bounding box center [657, 331] width 241 height 20
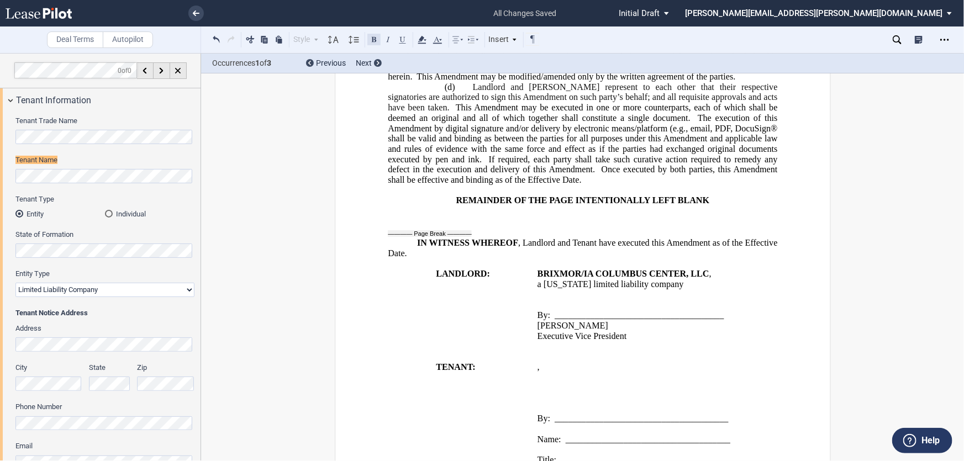
scroll to position [0, 0]
click at [374, 39] on button at bounding box center [374, 39] width 13 height 13
click at [684, 372] on p "﻿ ﻿ ﻿ ﻿ ﻿ ﻿" at bounding box center [657, 377] width 241 height 11
click at [679, 372] on p "﻿ ﻿ ﻿ ﻿ ﻿ ﻿, ﻿" at bounding box center [657, 377] width 241 height 11
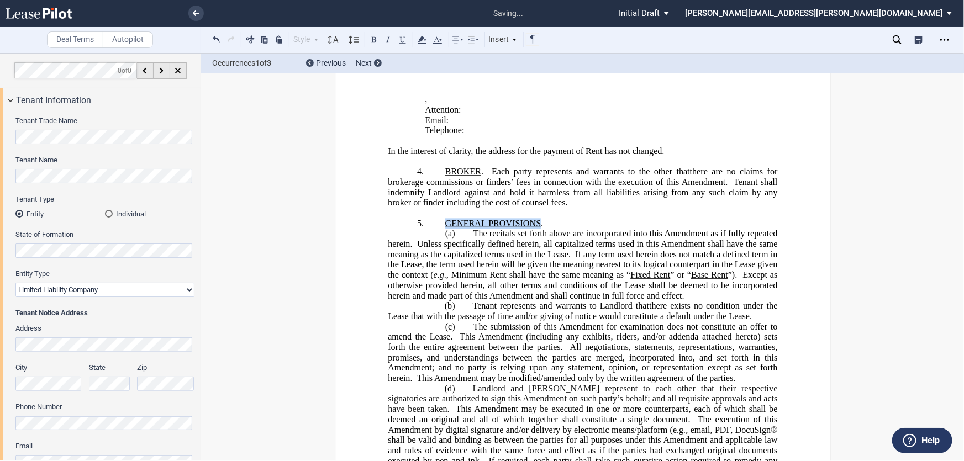
drag, startPoint x: 538, startPoint y: 186, endPoint x: 441, endPoint y: 183, distance: 96.7
click at [441, 218] on p "5. GENERAL PROVISIONS ." at bounding box center [583, 223] width 390 height 11
click at [375, 38] on button at bounding box center [374, 39] width 13 height 13
drag, startPoint x: 726, startPoint y: 239, endPoint x: 626, endPoint y: 234, distance: 99.6
click at [626, 234] on span "The recitals set forth above are incorporated into this Amendment as if fully r…" at bounding box center [584, 265] width 392 height 72
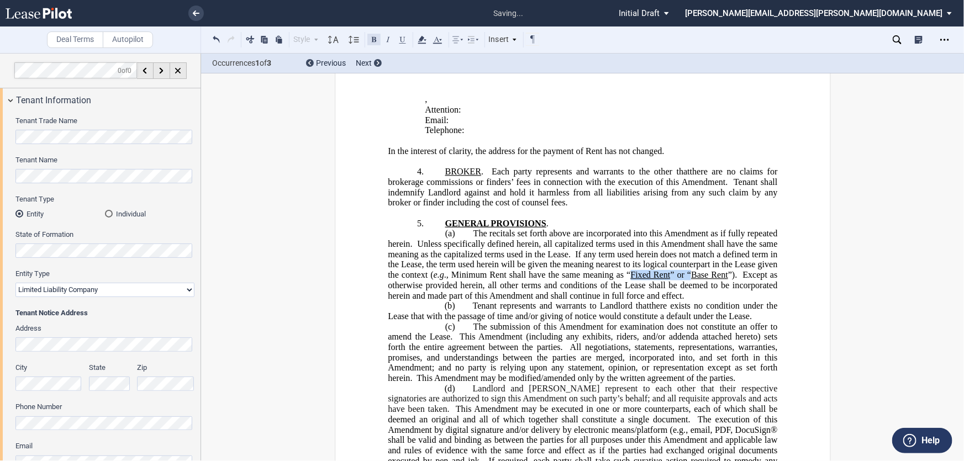
click at [374, 40] on button at bounding box center [374, 39] width 13 height 13
click at [403, 39] on button at bounding box center [402, 39] width 13 height 13
click at [725, 425] on span ", email, PDF, DocuSign® shall be valid and binding as between the parties for a…" at bounding box center [584, 445] width 392 height 41
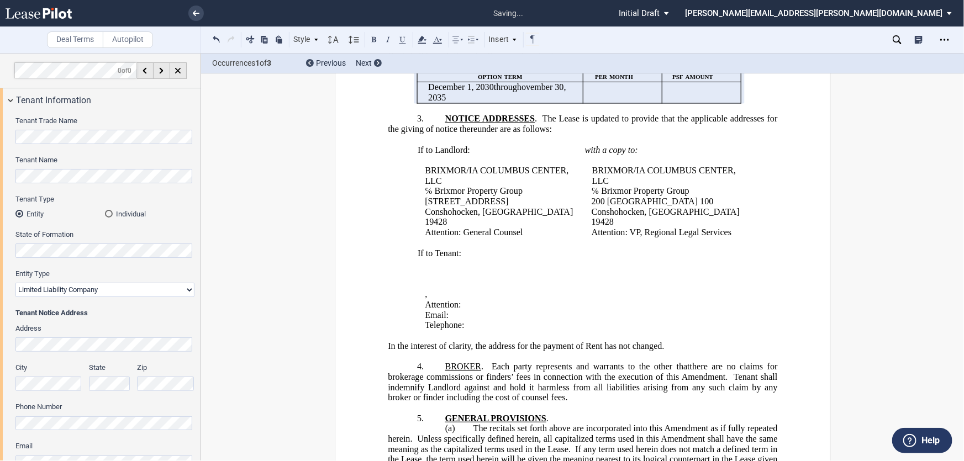
scroll to position [403, 0]
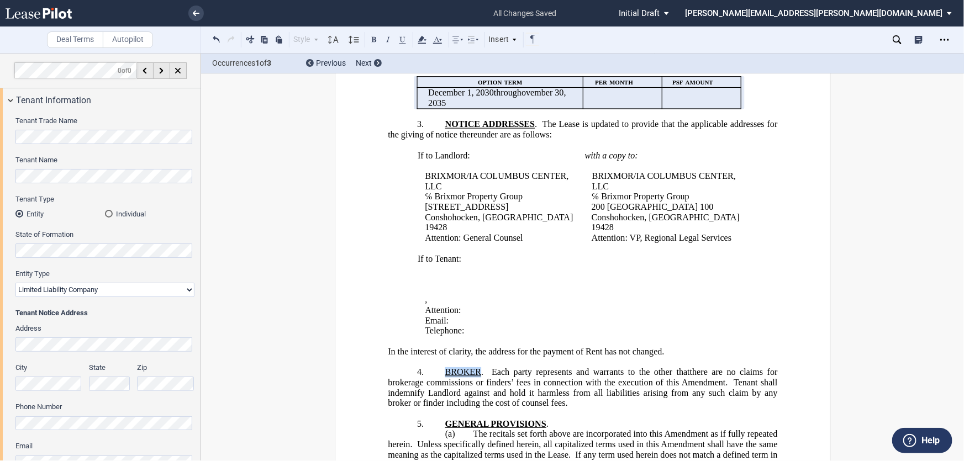
drag, startPoint x: 466, startPoint y: 341, endPoint x: 438, endPoint y: 338, distance: 28.9
click at [438, 368] on p "4. BROKER . Assignor and Assignee each represents and warrants to Landlord that…" at bounding box center [583, 388] width 390 height 41
click at [371, 44] on button at bounding box center [374, 39] width 13 height 13
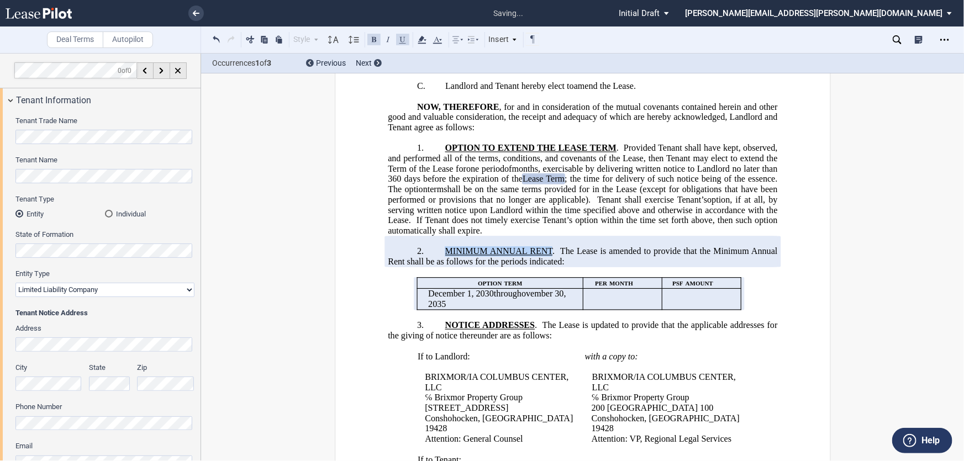
drag, startPoint x: 549, startPoint y: 242, endPoint x: 444, endPoint y: 237, distance: 104.6
click at [445, 246] on span "MINIMUM ANNUAL RENT" at bounding box center [499, 251] width 108 height 10
drag, startPoint x: 373, startPoint y: 38, endPoint x: 378, endPoint y: 41, distance: 5.7
click at [373, 39] on button at bounding box center [374, 39] width 13 height 13
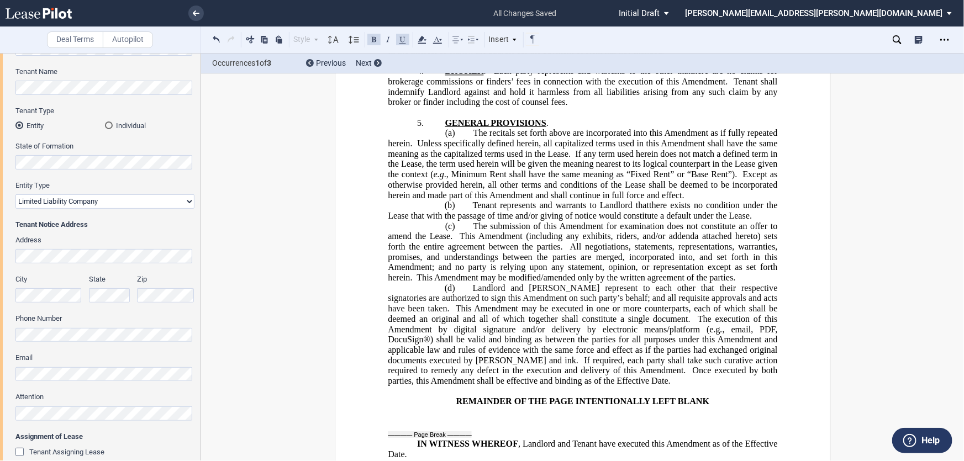
scroll to position [201, 0]
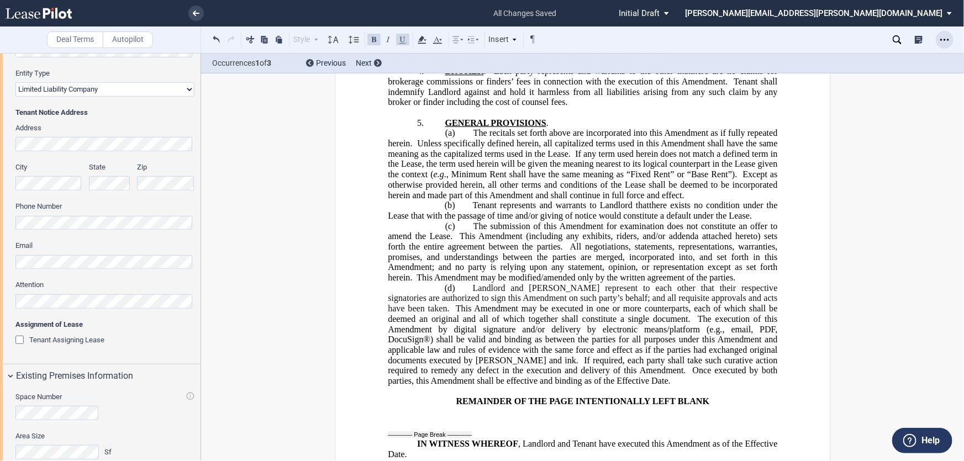
click at [943, 39] on icon "Open Lease options menu" at bounding box center [945, 39] width 9 height 9
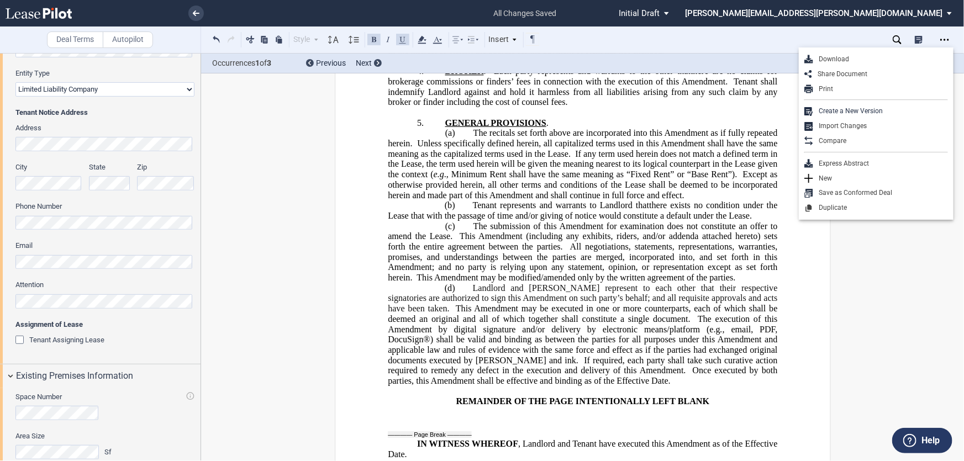
click at [828, 57] on div "Download" at bounding box center [881, 59] width 135 height 9
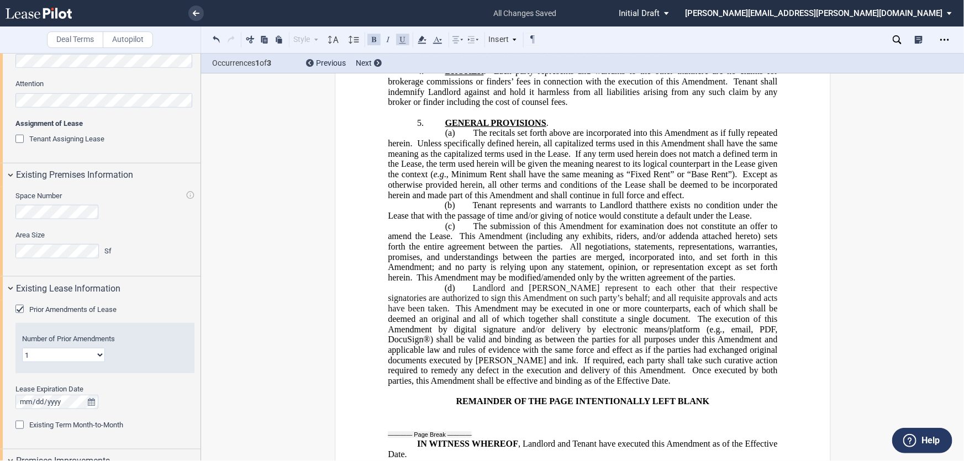
scroll to position [602, 0]
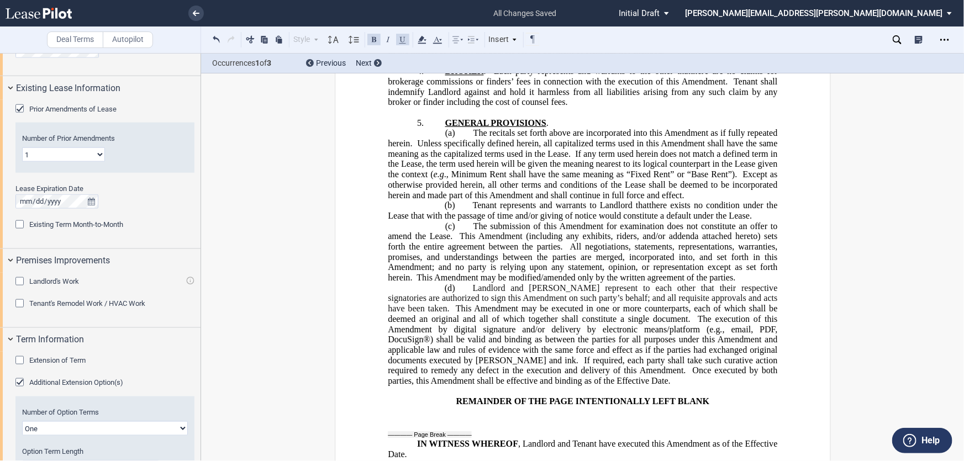
click at [73, 360] on span "Extension of Term" at bounding box center [57, 360] width 56 height 8
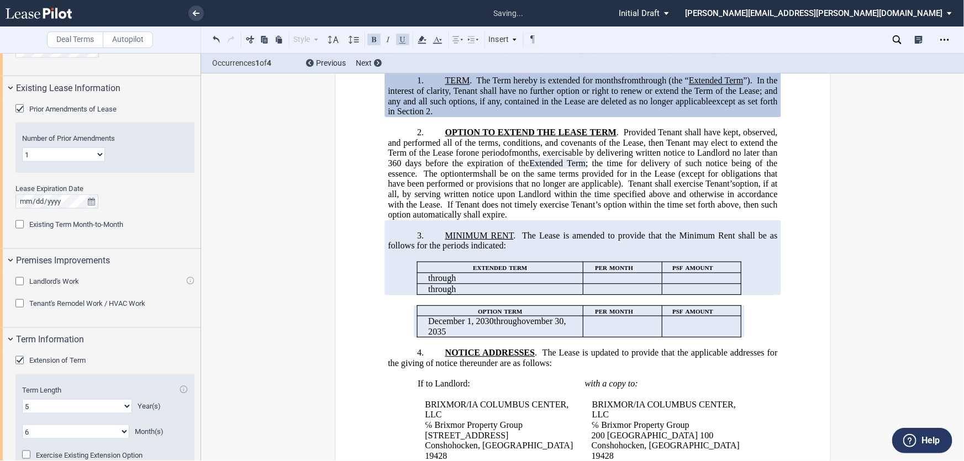
scroll to position [278, 0]
